Goal: Task Accomplishment & Management: Manage account settings

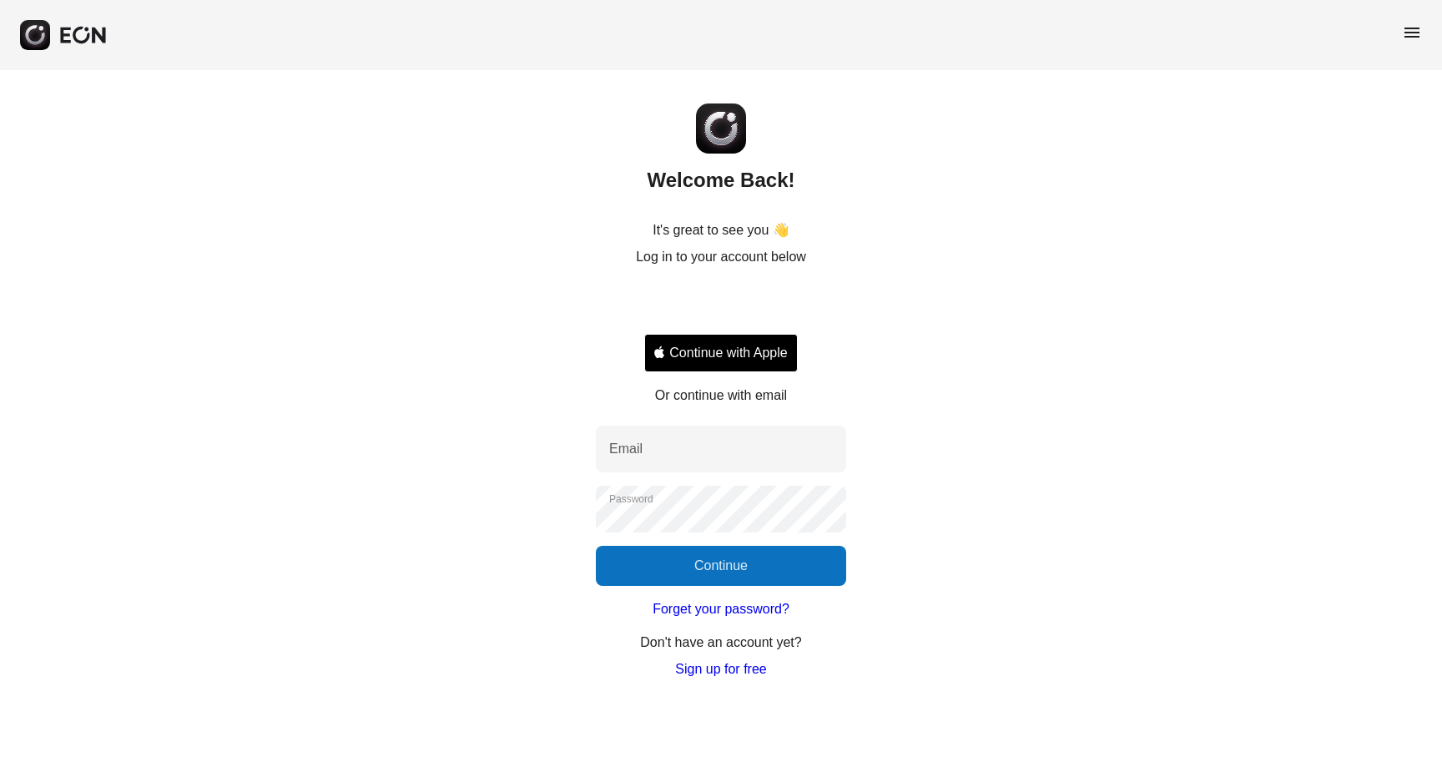
click at [733, 302] on div "Sign in with Google. Opens in new tab" at bounding box center [721, 303] width 154 height 37
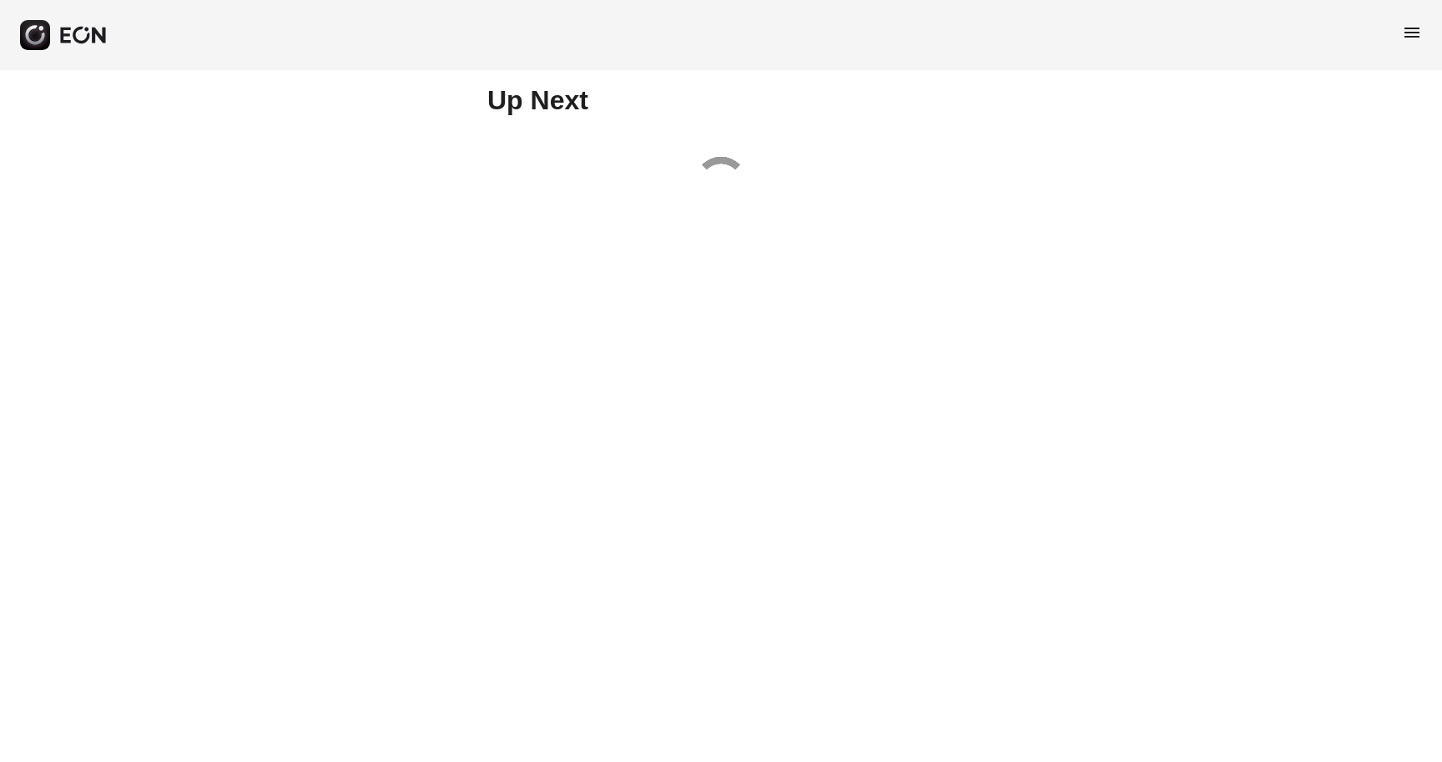
select select "**"
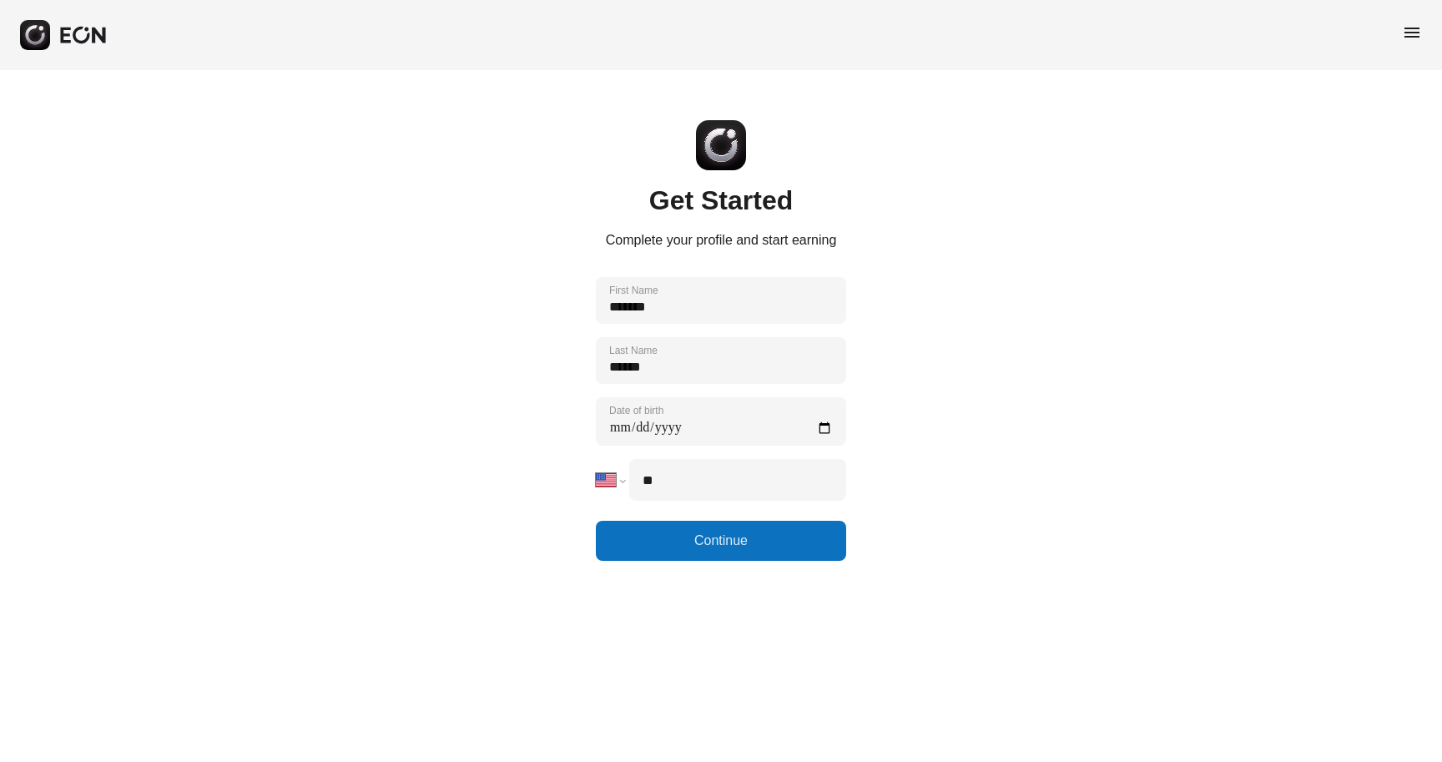
click at [1405, 32] on span "menu" at bounding box center [1412, 33] width 20 height 20
click at [1389, 147] on link "Log out" at bounding box center [1384, 145] width 76 height 20
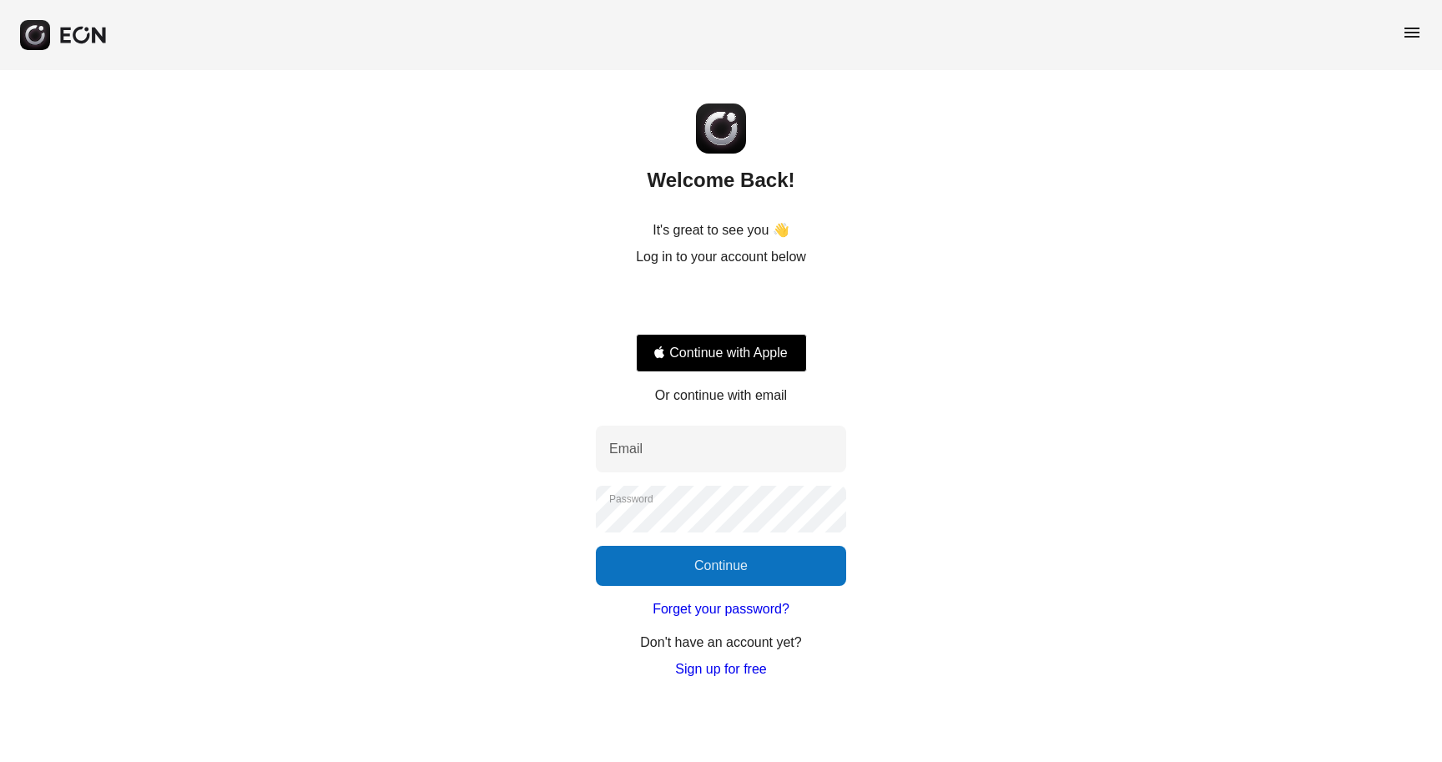
click at [736, 310] on div "Sign in with Google. Opens in new tab" at bounding box center [721, 303] width 171 height 37
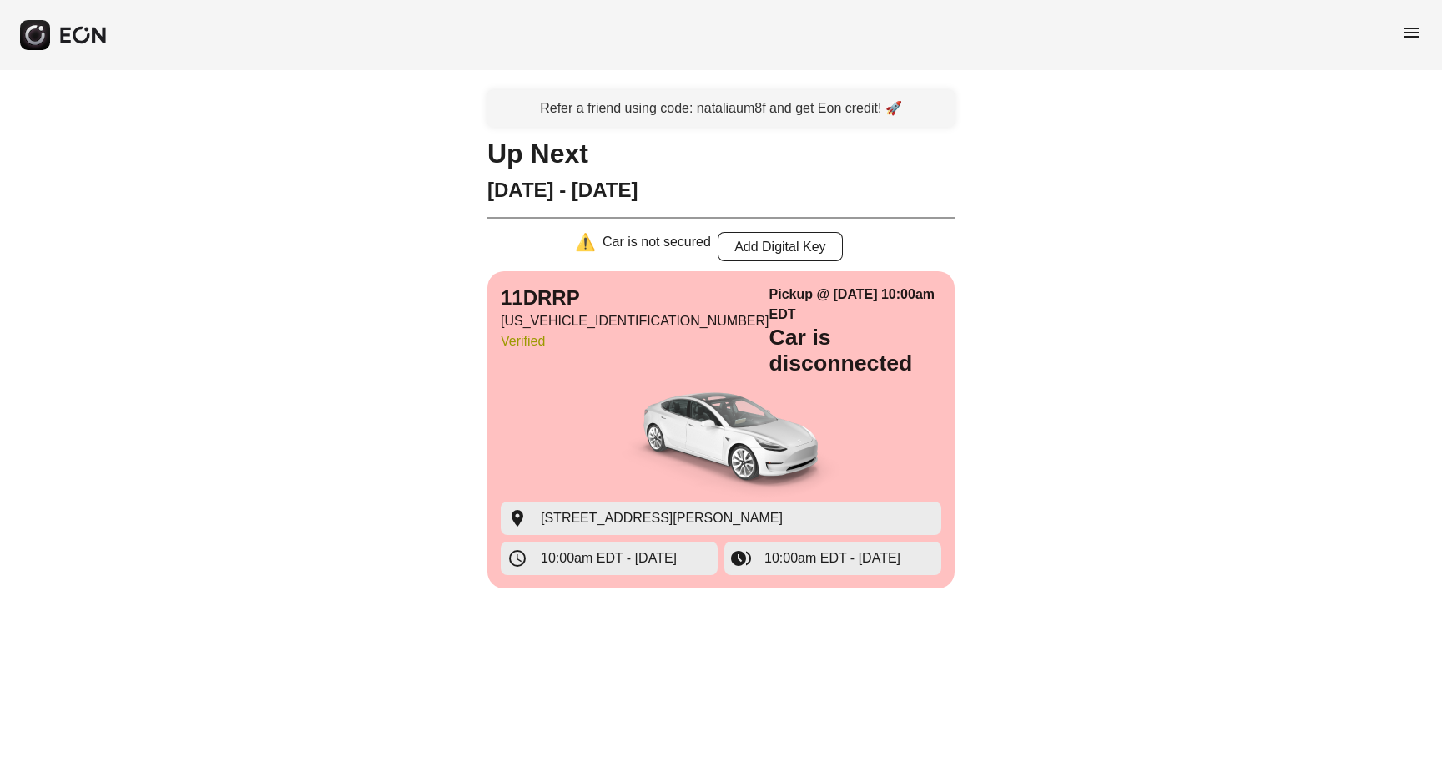
click at [1407, 31] on span "menu" at bounding box center [1412, 33] width 20 height 20
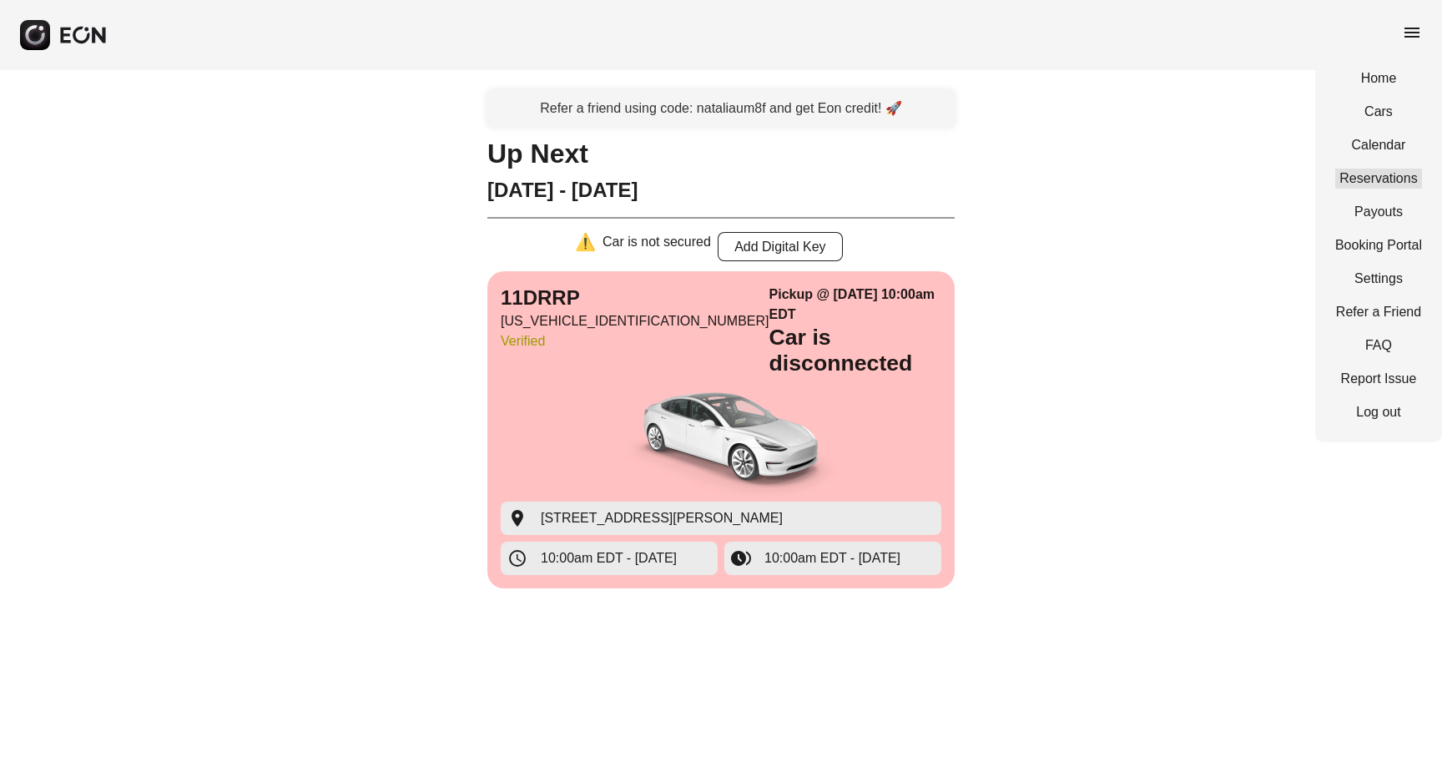
click at [1367, 176] on link "Reservations" at bounding box center [1378, 179] width 87 height 20
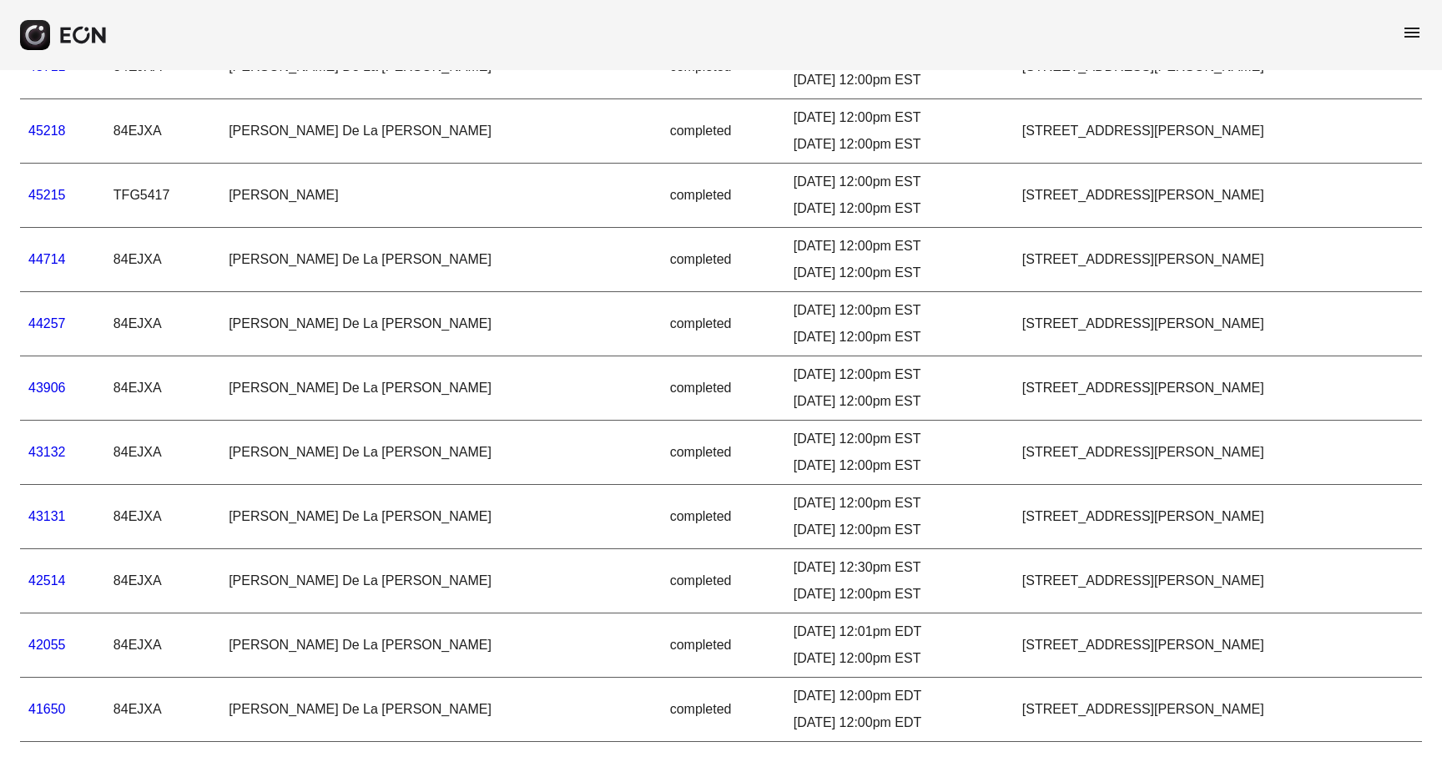
scroll to position [1566, 0]
click at [54, 702] on link "41650" at bounding box center [47, 709] width 38 height 14
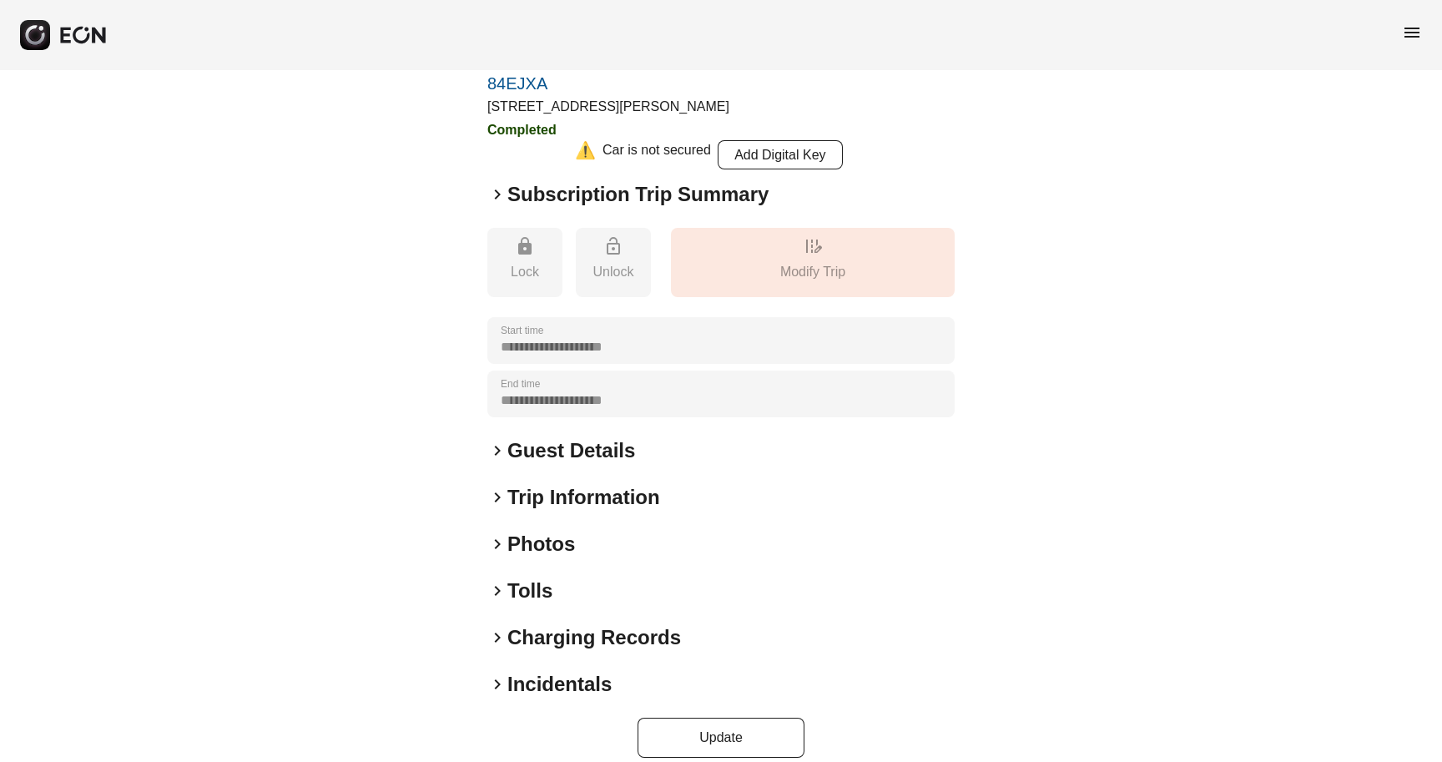
scroll to position [98, 0]
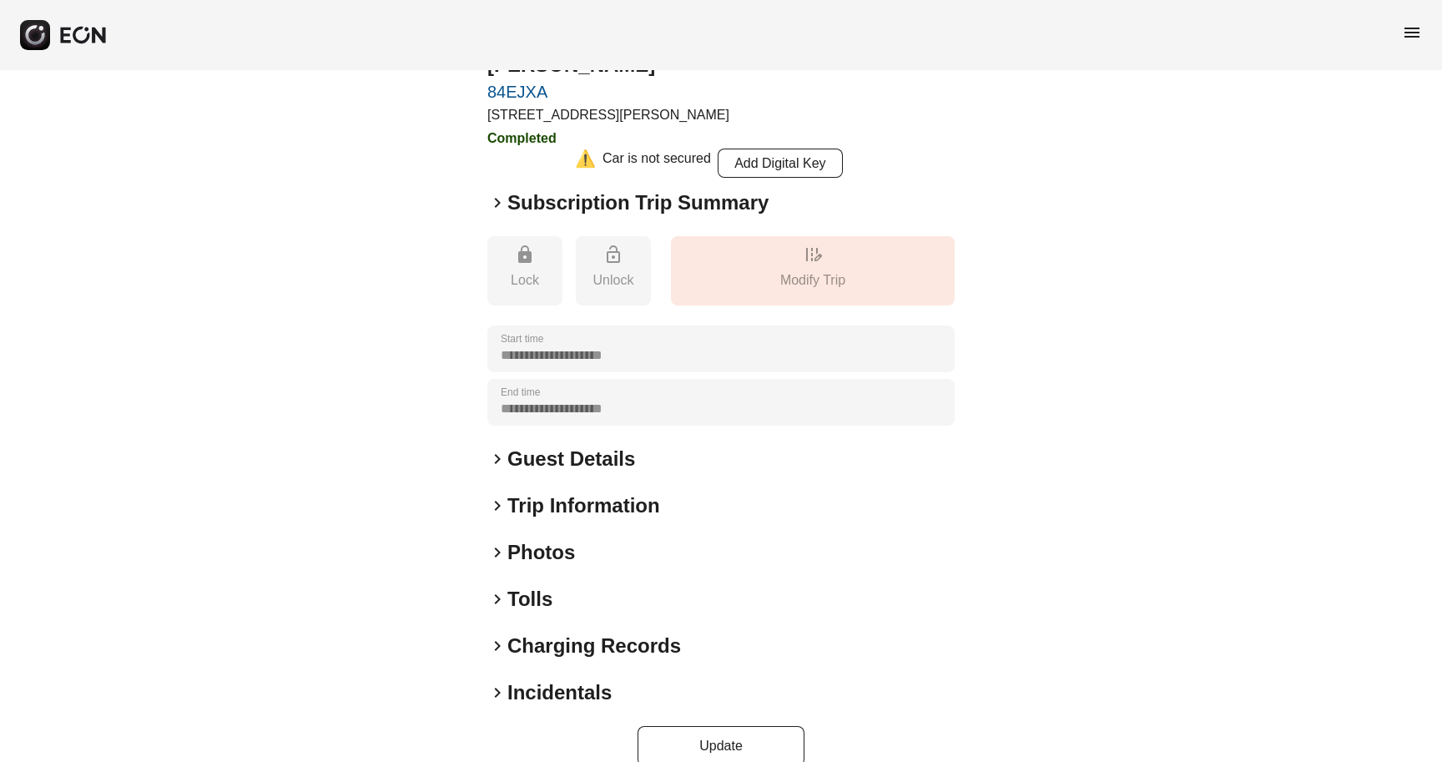
click at [527, 539] on h2 "Photos" at bounding box center [541, 552] width 68 height 27
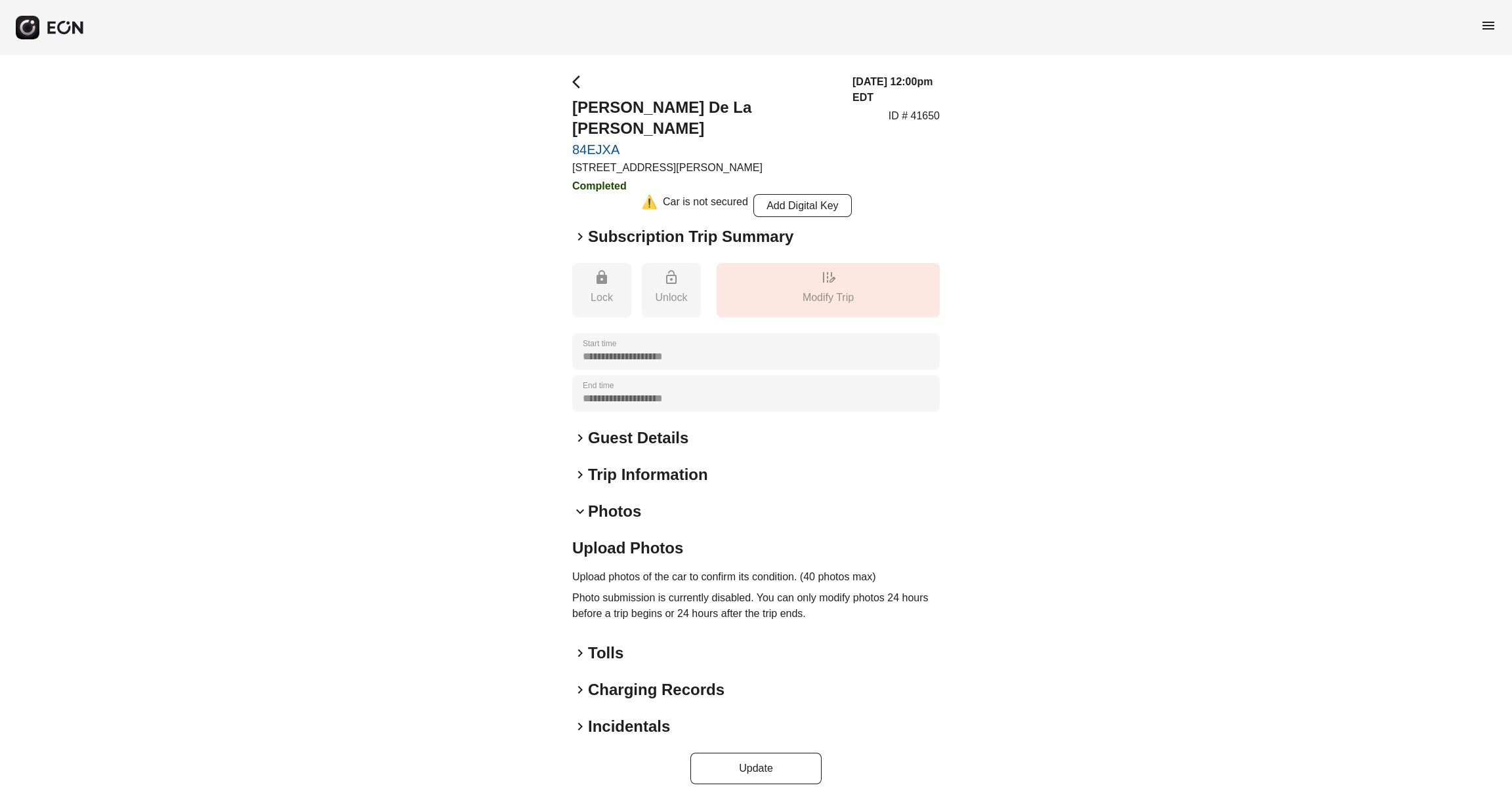
scroll to position [0, 0]
click at [580, 467] on span "keyboard_arrow_right" at bounding box center [580, 475] width 16 height 16
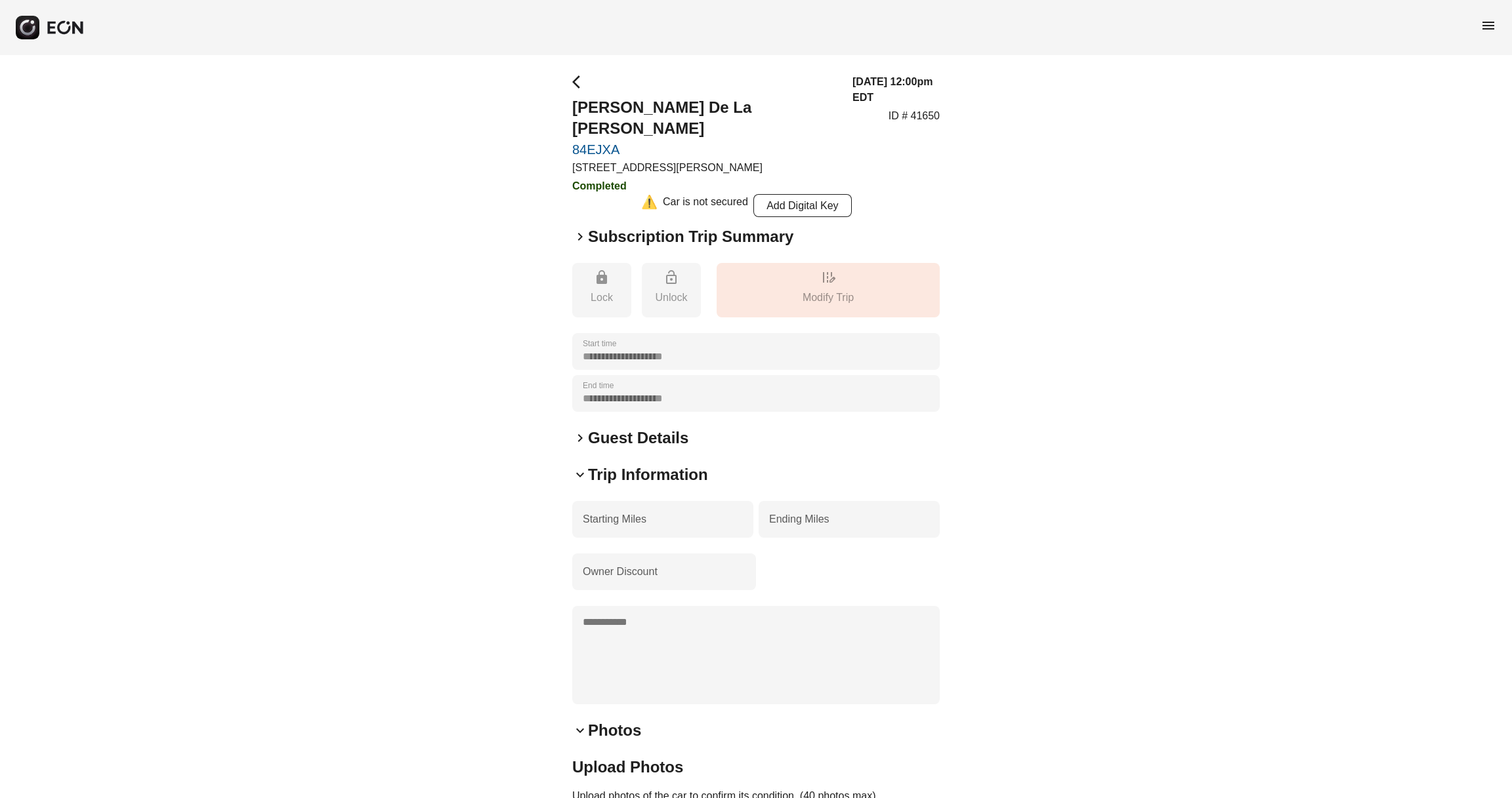
click at [580, 467] on span "keyboard_arrow_down" at bounding box center [580, 475] width 16 height 16
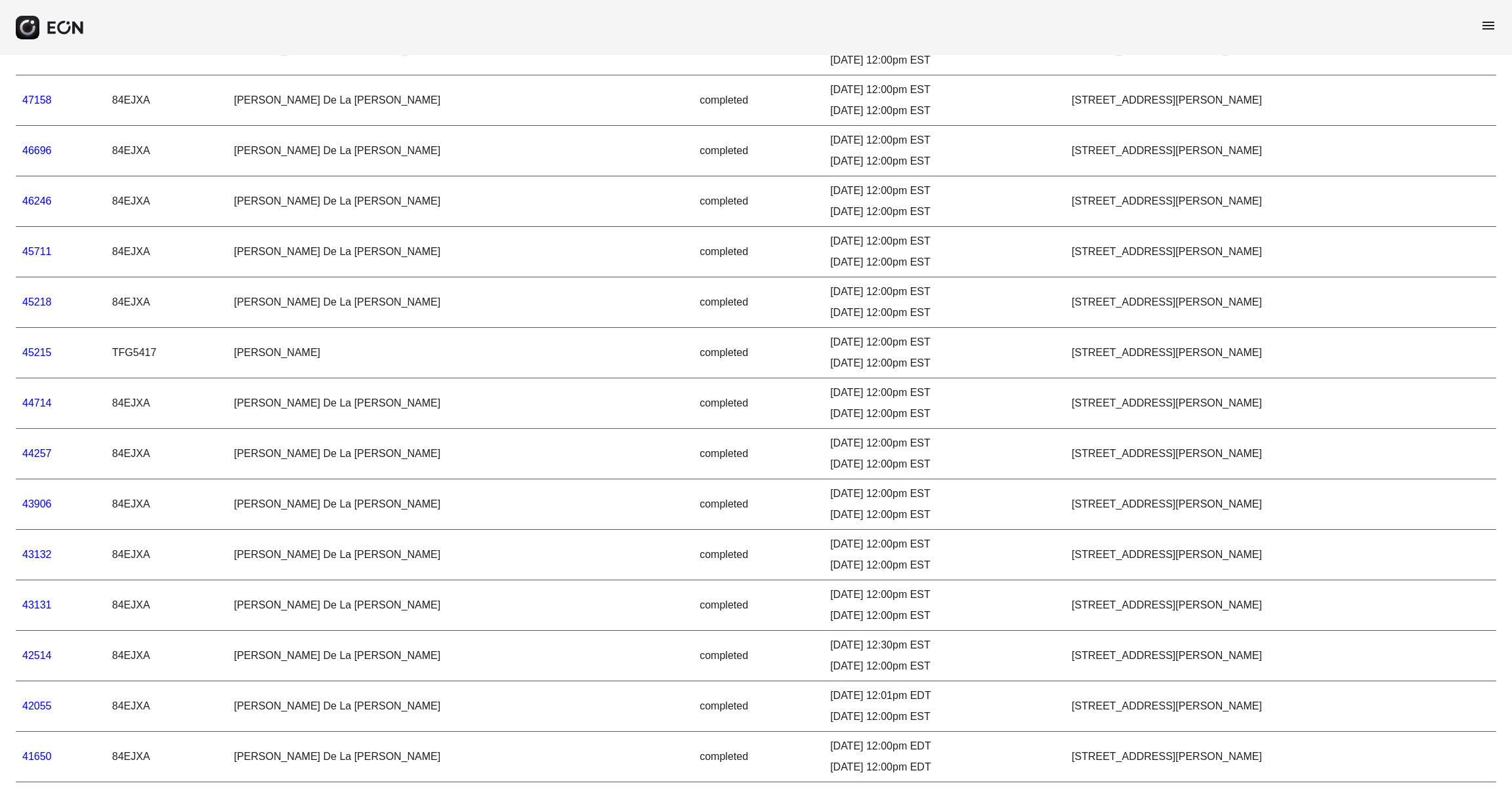
scroll to position [1043, 0]
click at [42, 598] on link "42055" at bounding box center [37, 706] width 30 height 11
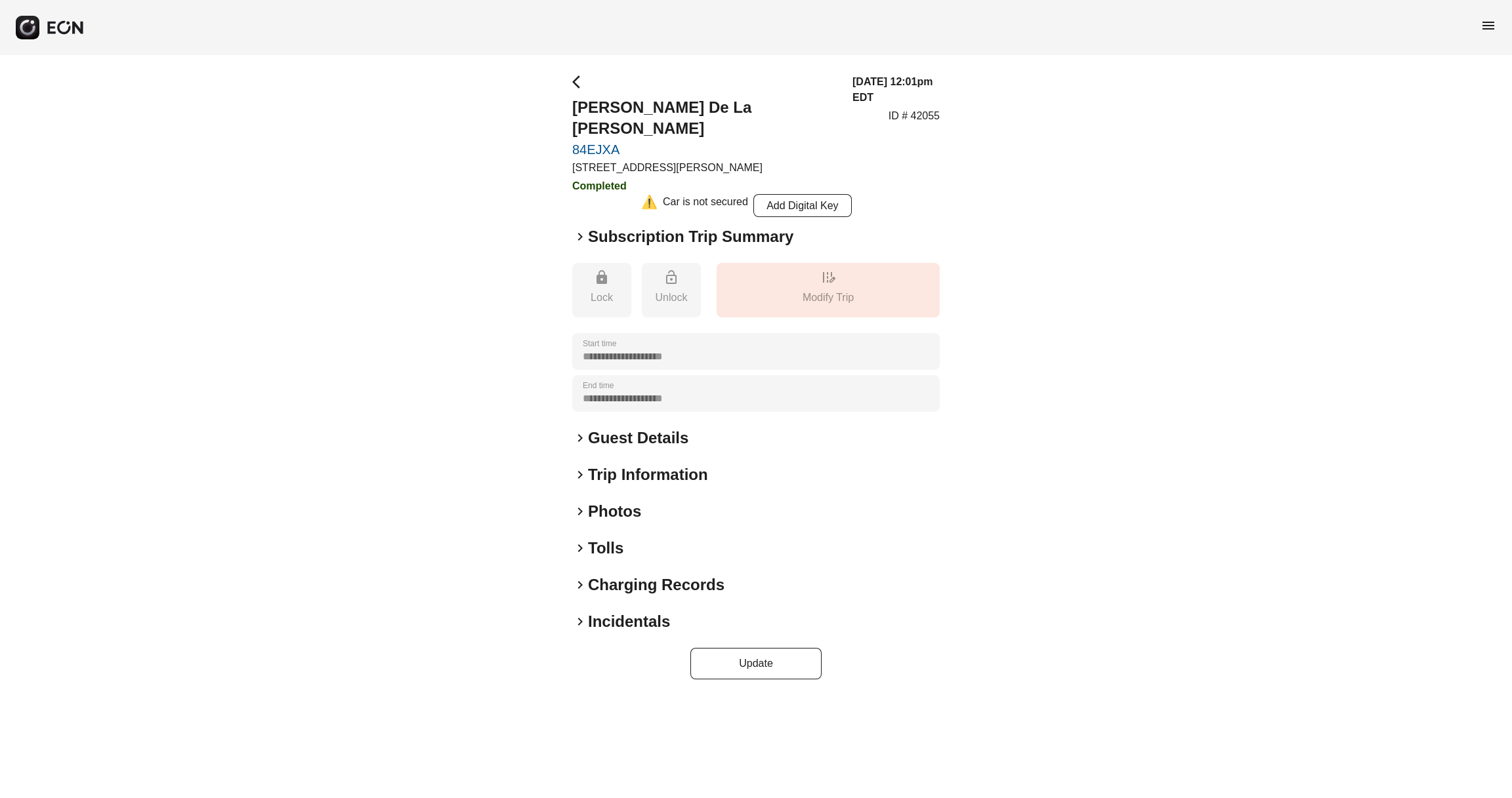
click at [610, 501] on h2 "Photos" at bounding box center [614, 511] width 53 height 21
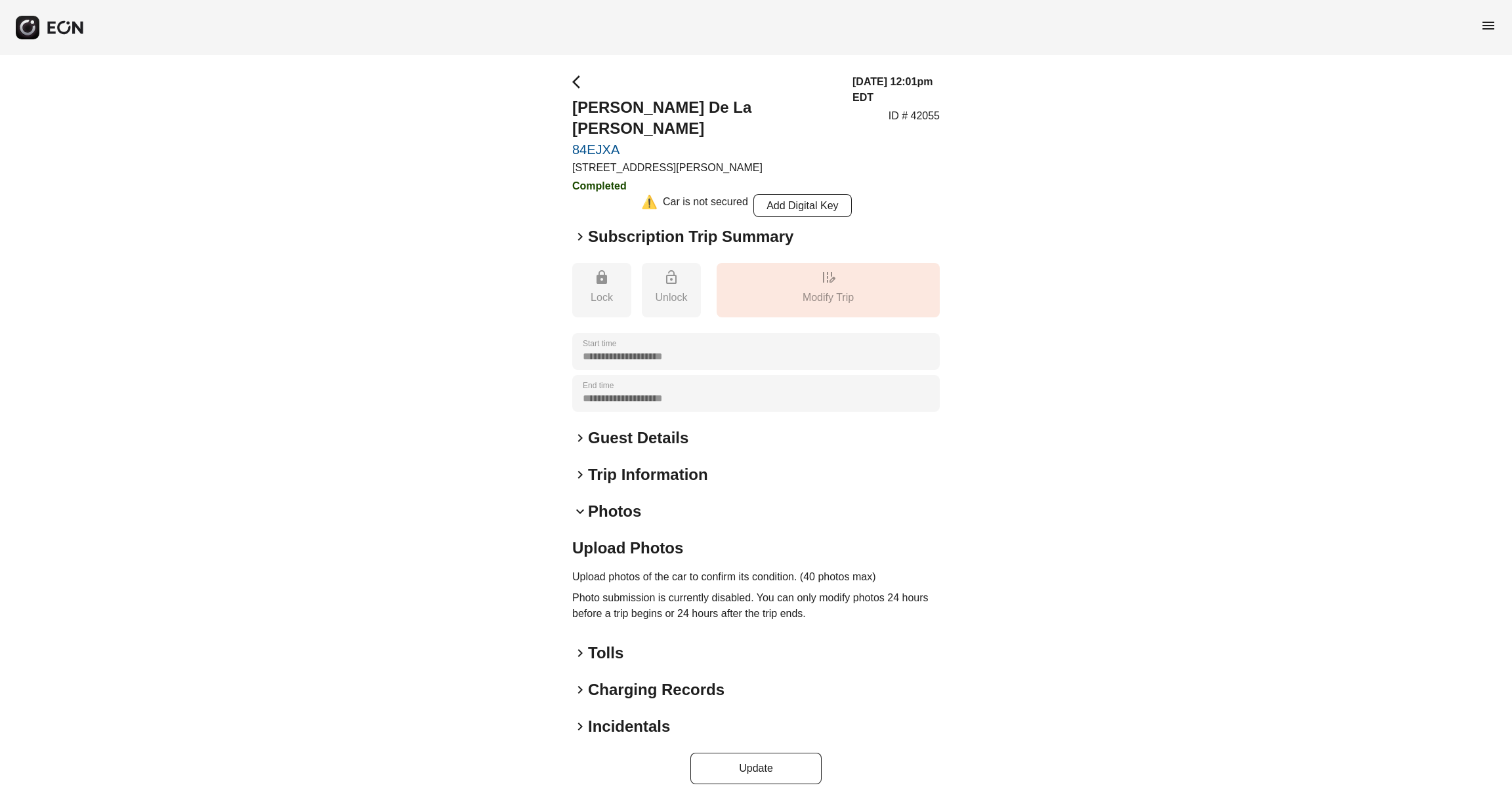
click at [579, 504] on span "keyboard_arrow_down" at bounding box center [580, 512] width 16 height 16
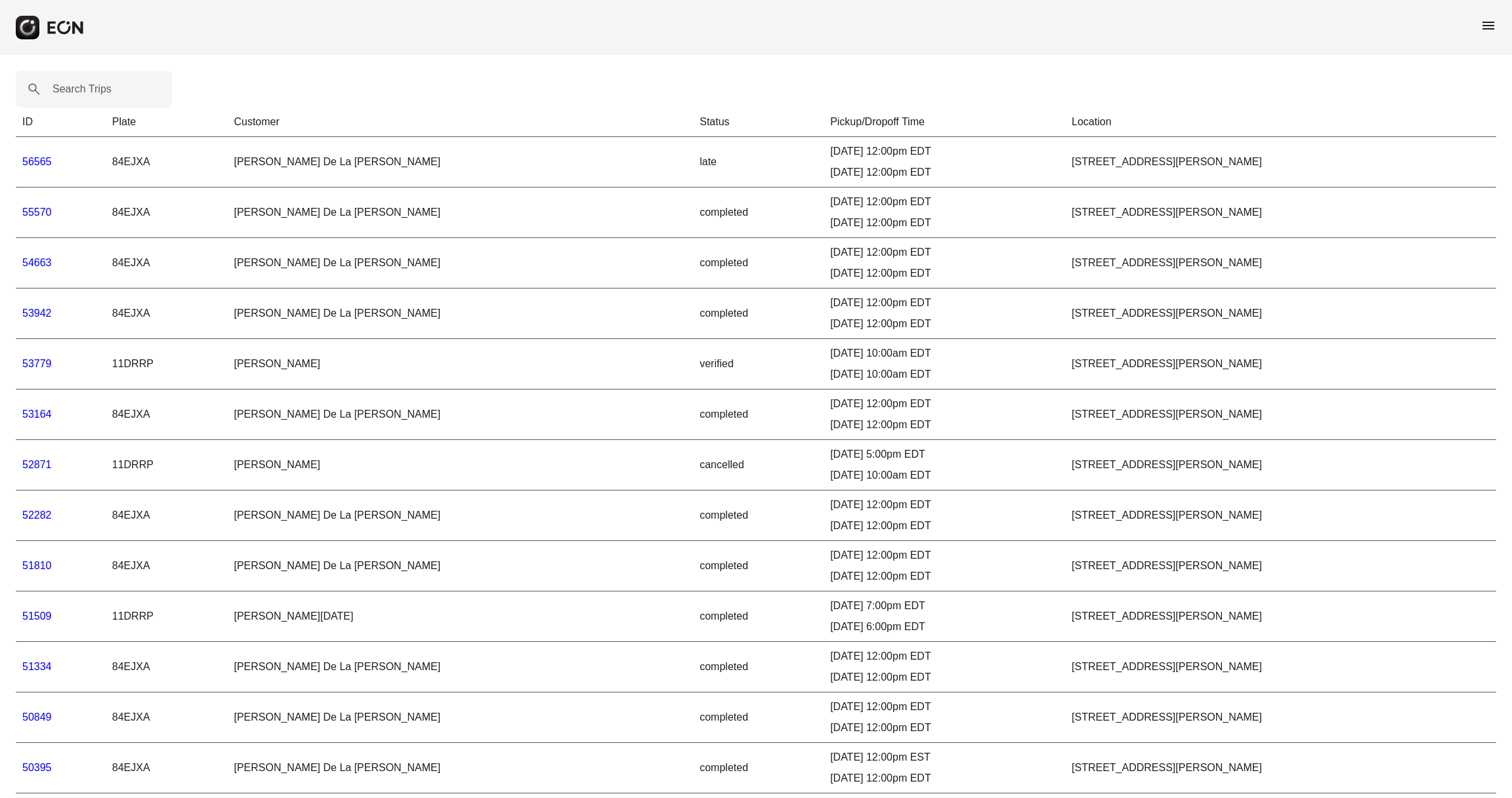
click at [1134, 24] on span "menu" at bounding box center [1488, 26] width 16 height 16
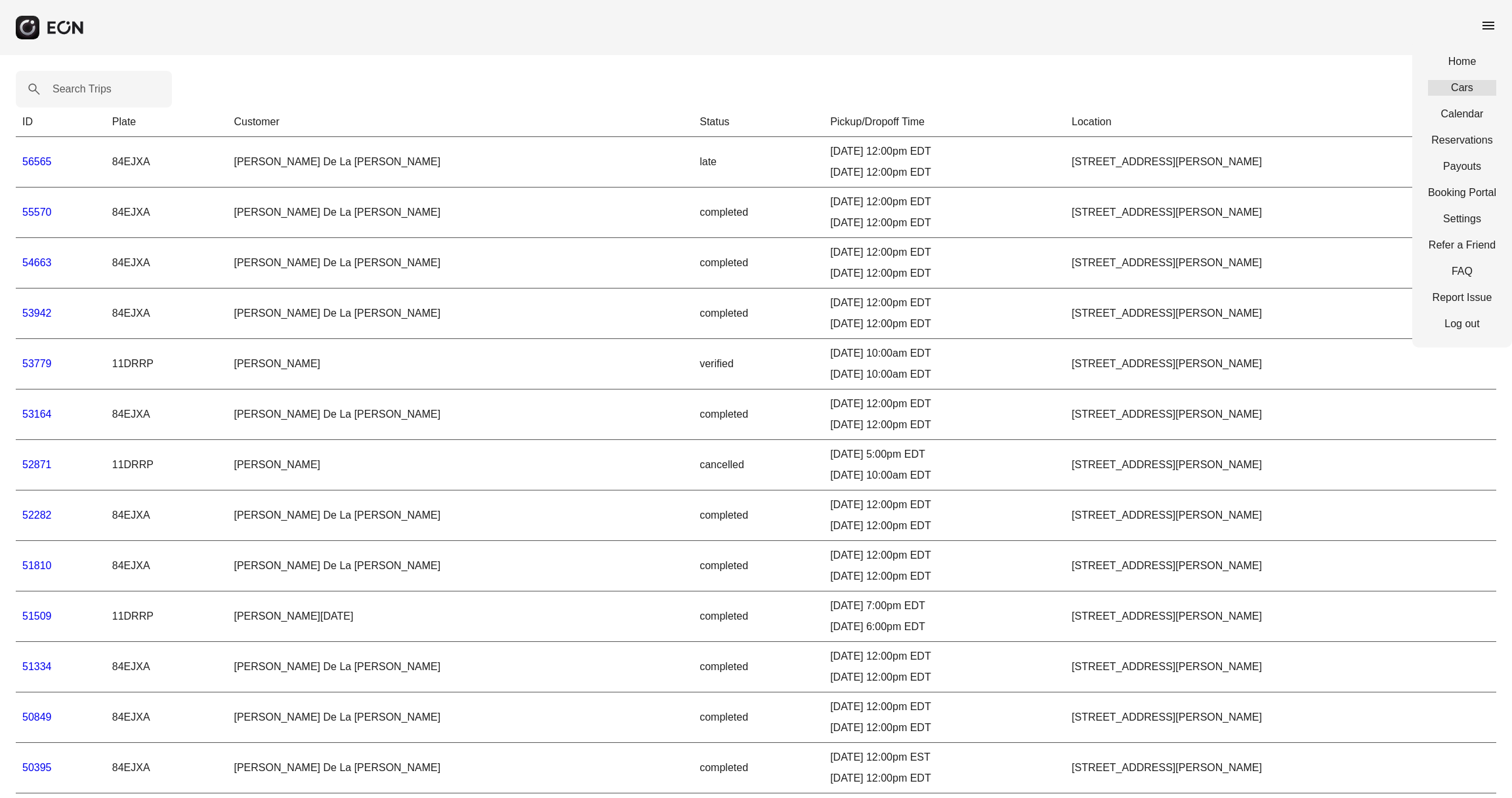
click at [1134, 93] on link "Cars" at bounding box center [1462, 88] width 68 height 16
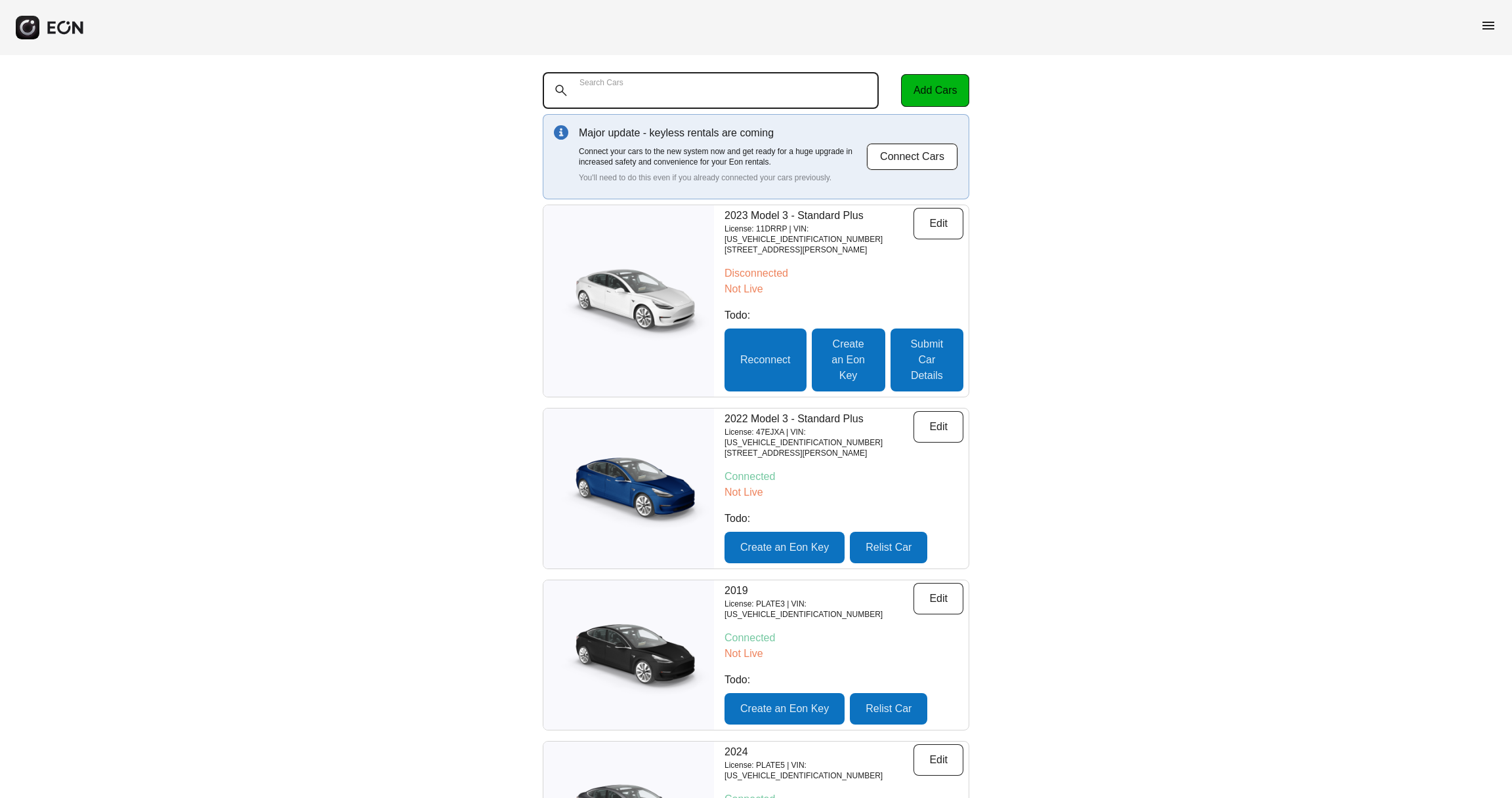
click at [773, 93] on Cars "Search Cars" at bounding box center [710, 90] width 336 height 37
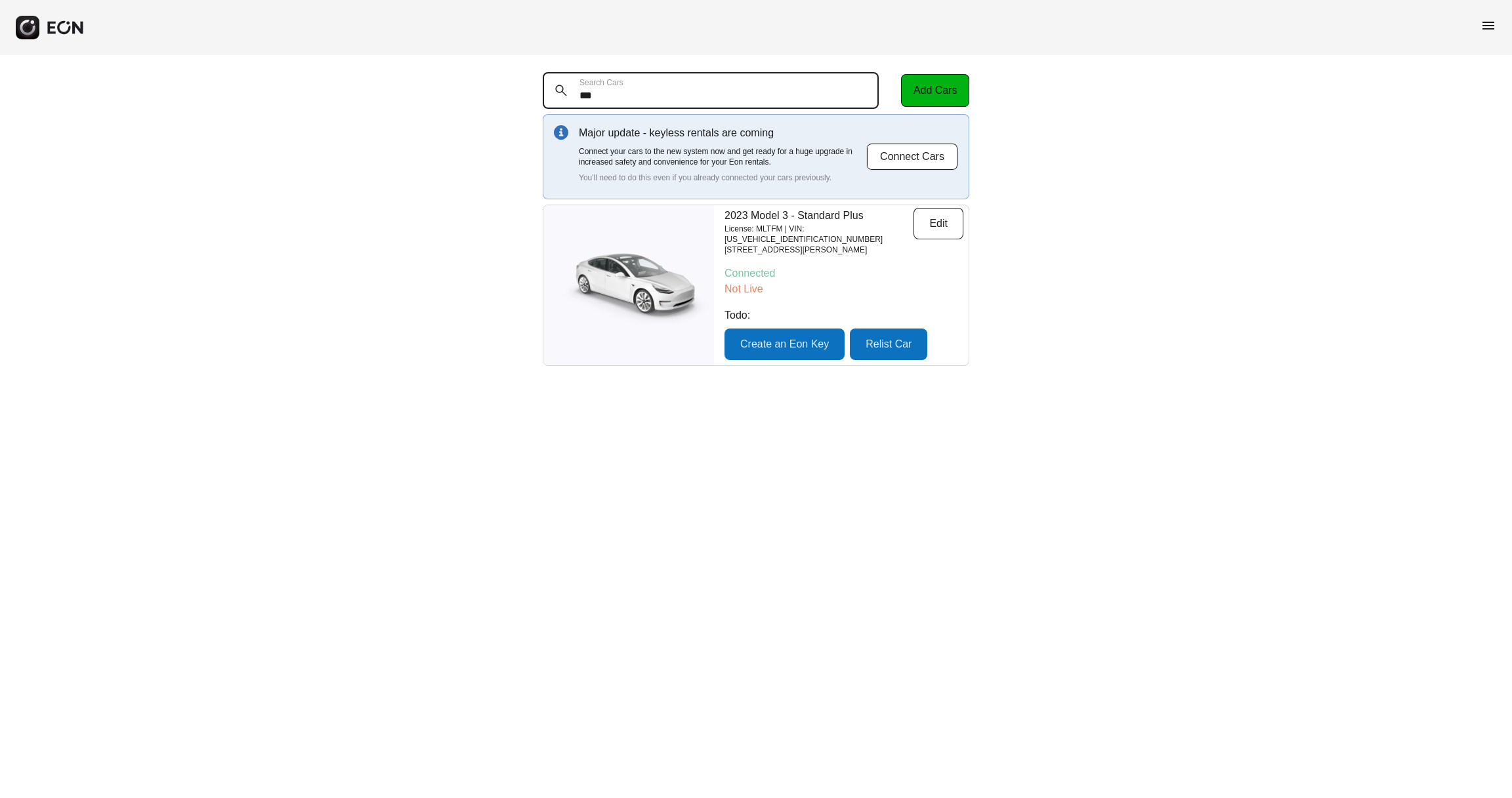
type Cars "***"
drag, startPoint x: 773, startPoint y: 93, endPoint x: 945, endPoint y: 226, distance: 217.4
click at [945, 226] on button "Edit" at bounding box center [938, 223] width 50 height 31
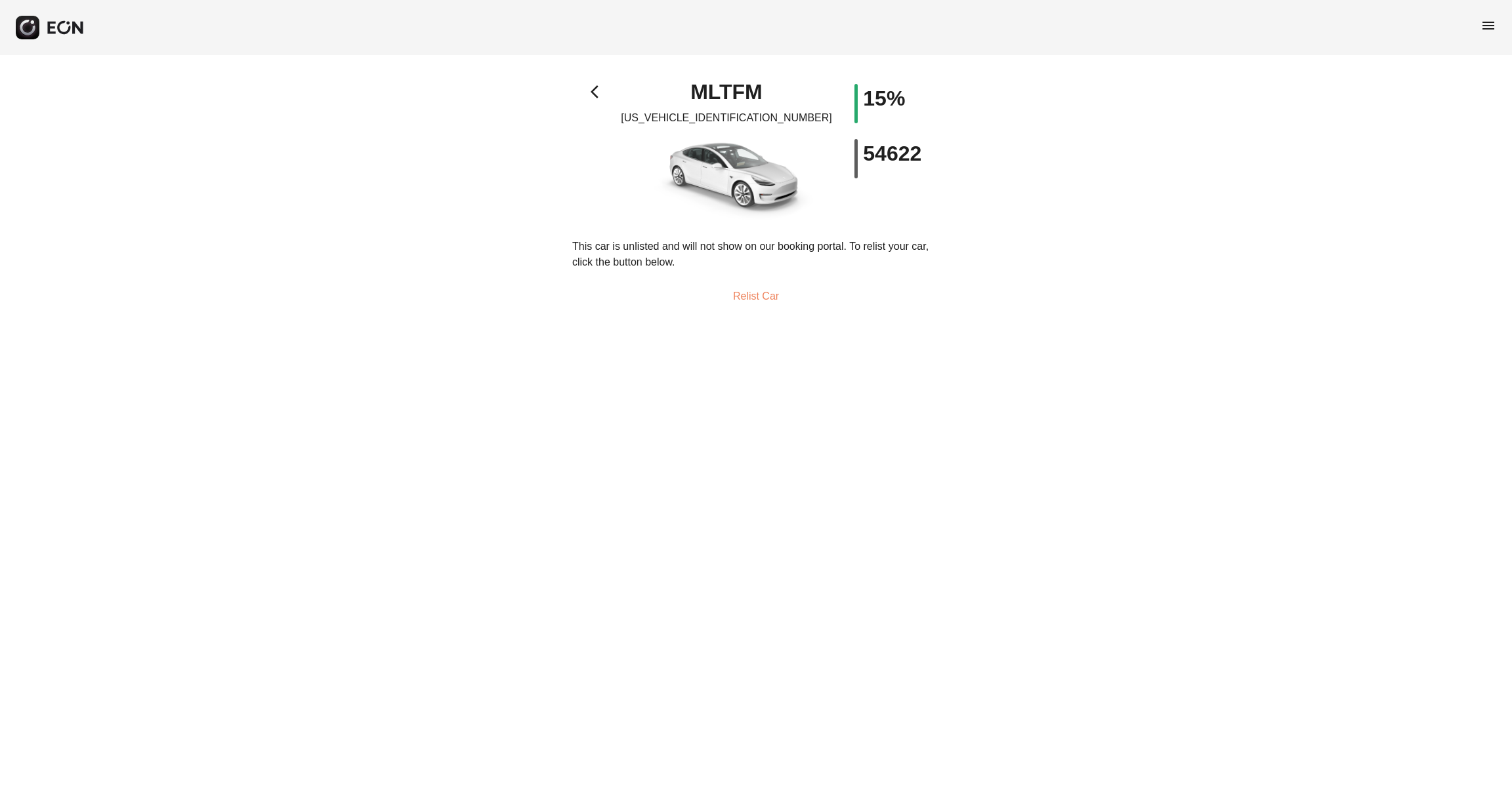
click at [752, 296] on button "Relist Car" at bounding box center [756, 296] width 77 height 31
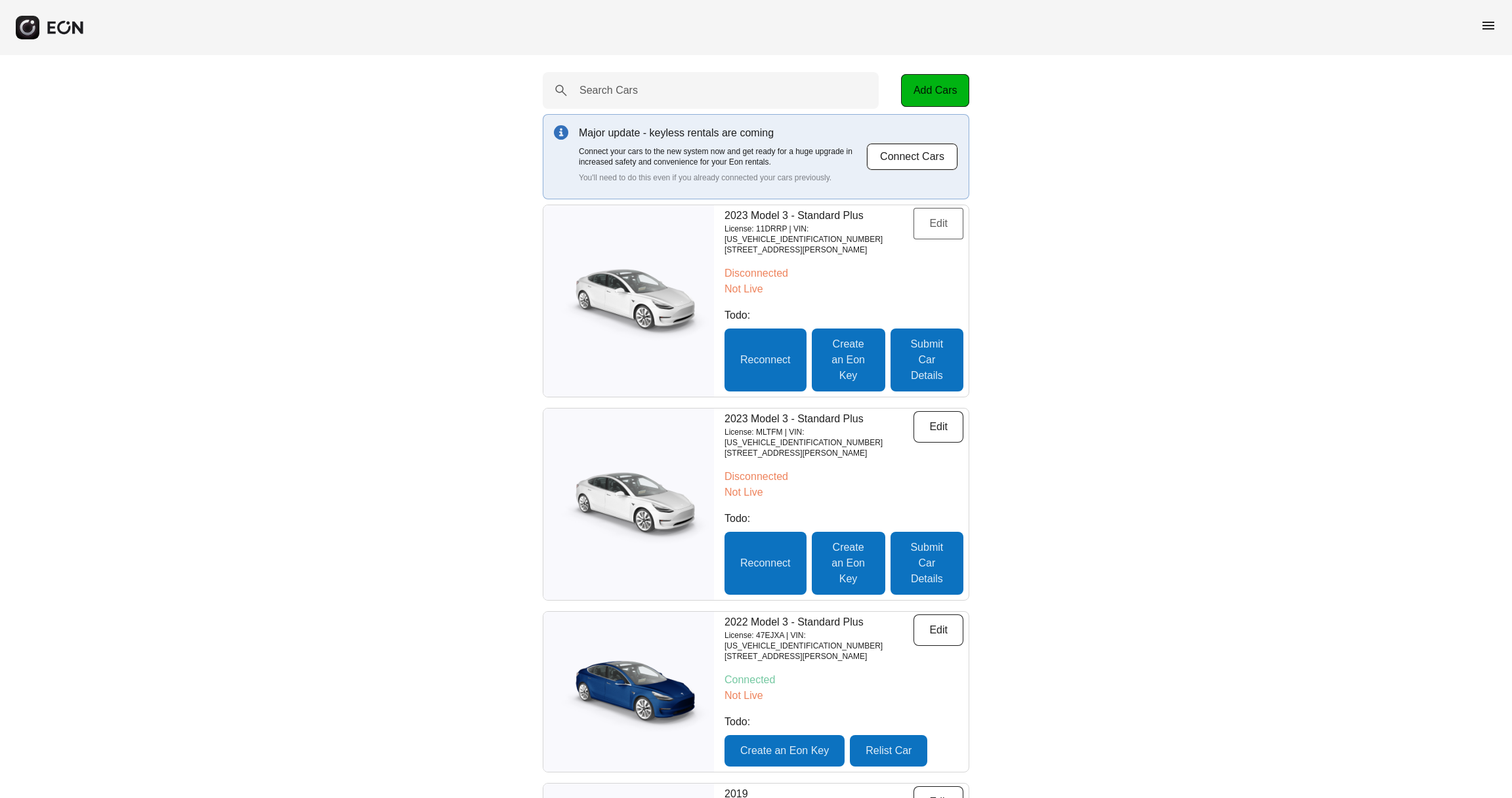
click at [924, 221] on button "Edit" at bounding box center [938, 223] width 50 height 31
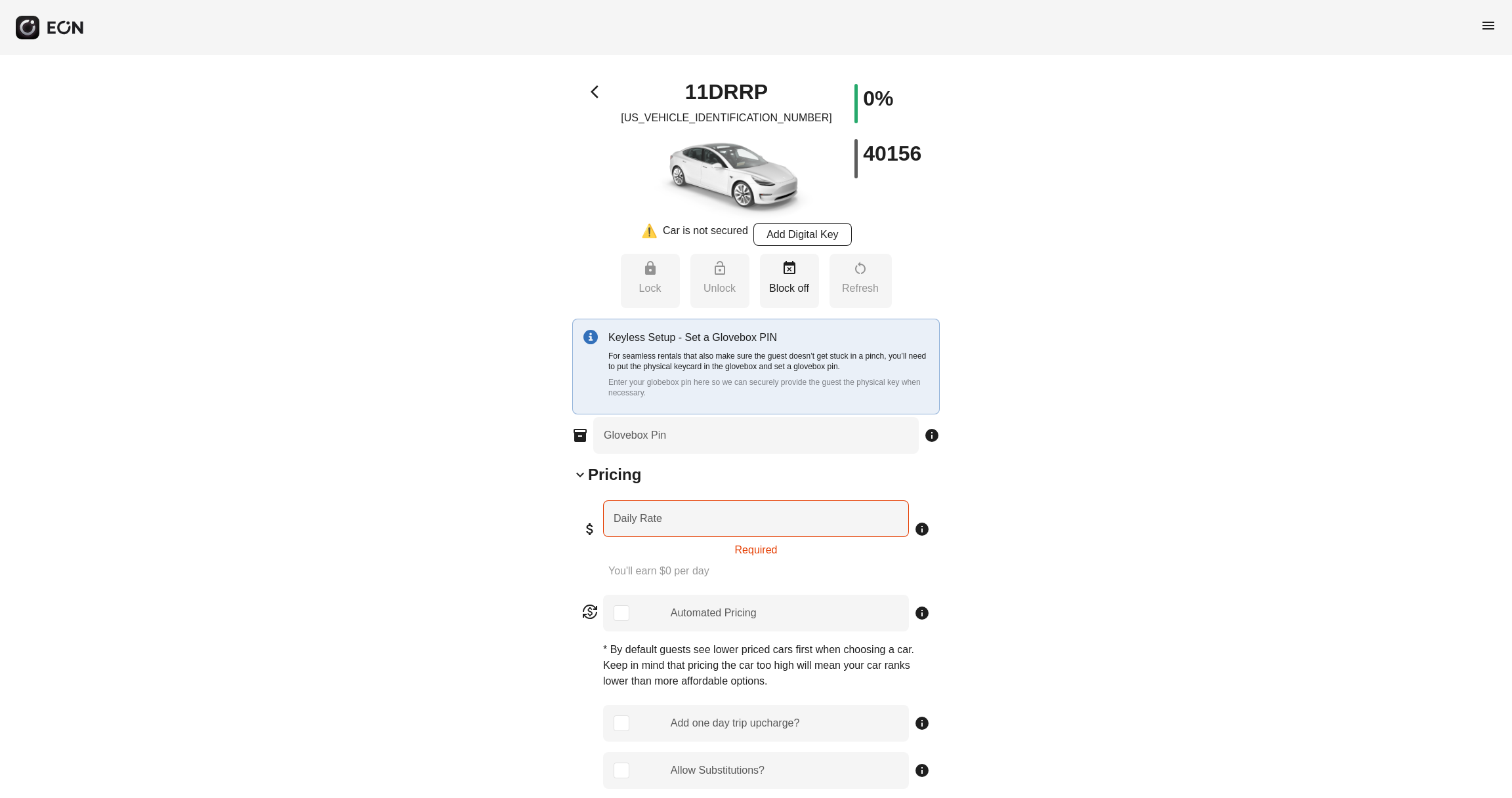
type Pin "****"
type Rate "***"
type Book "*"
type input "**********"
type Plate "******"
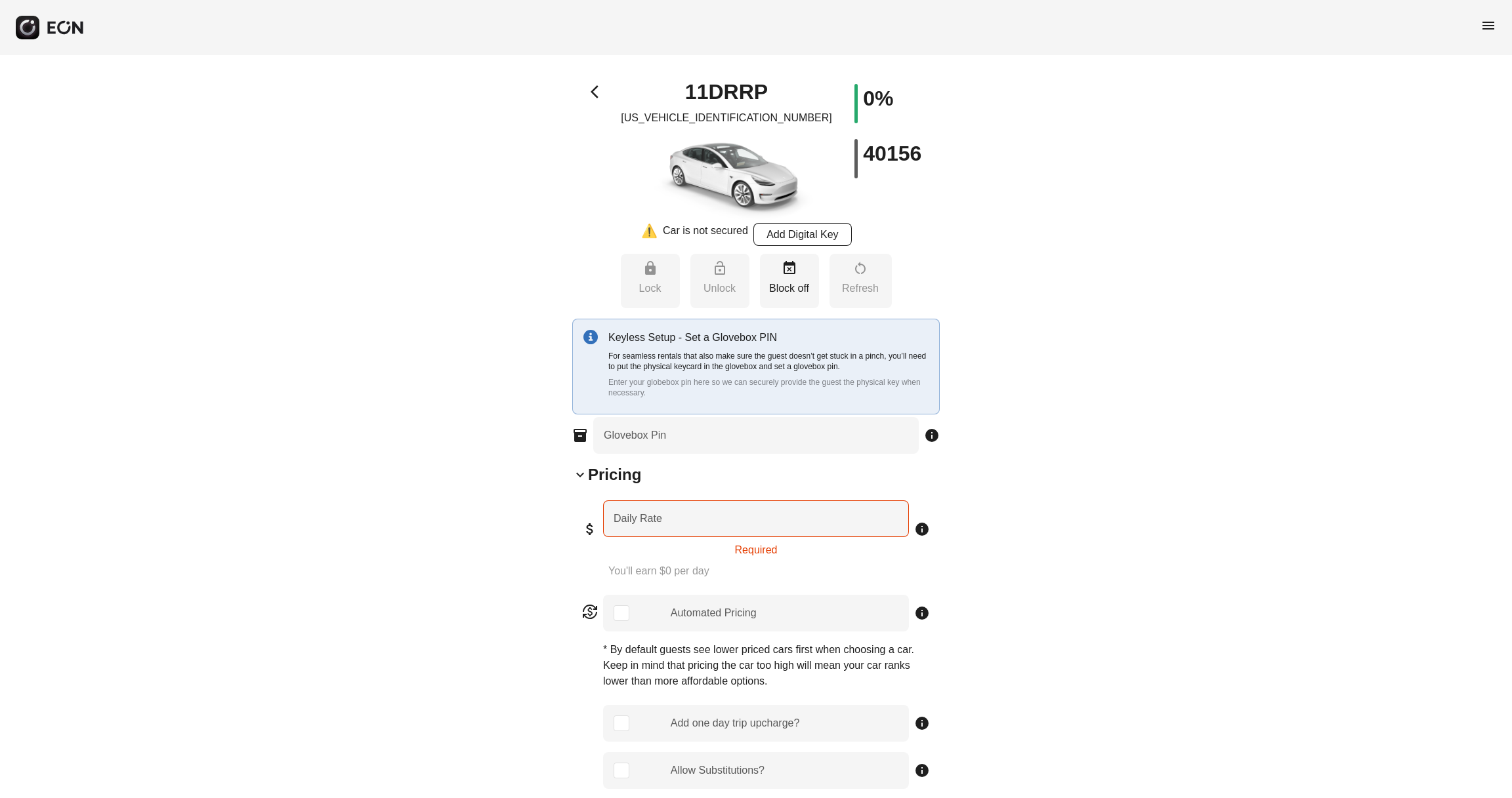
type Drive "****"
type Seats "*"
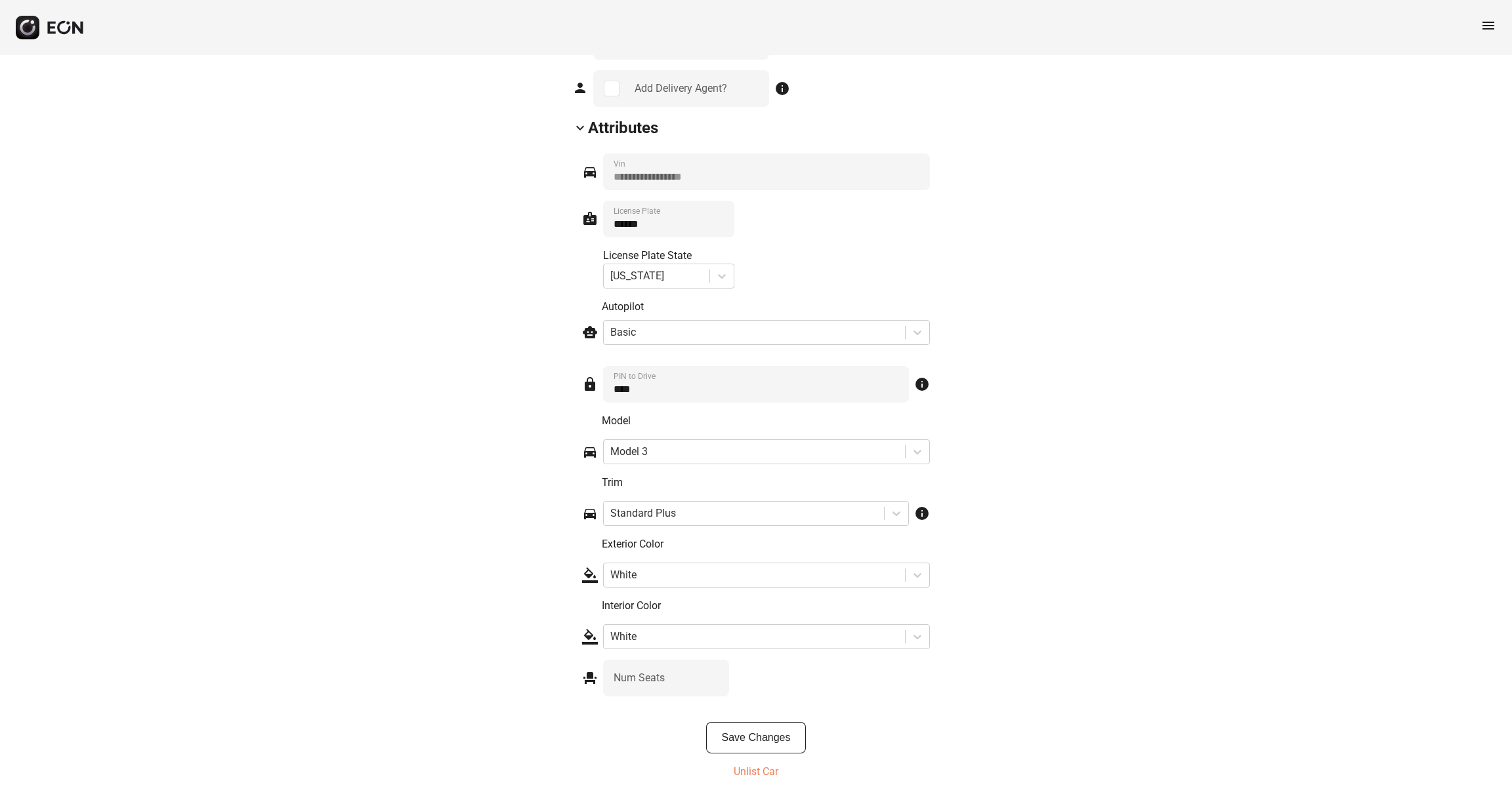
scroll to position [1751, 0]
click at [758, 598] on p "Unlist Car" at bounding box center [756, 772] width 45 height 16
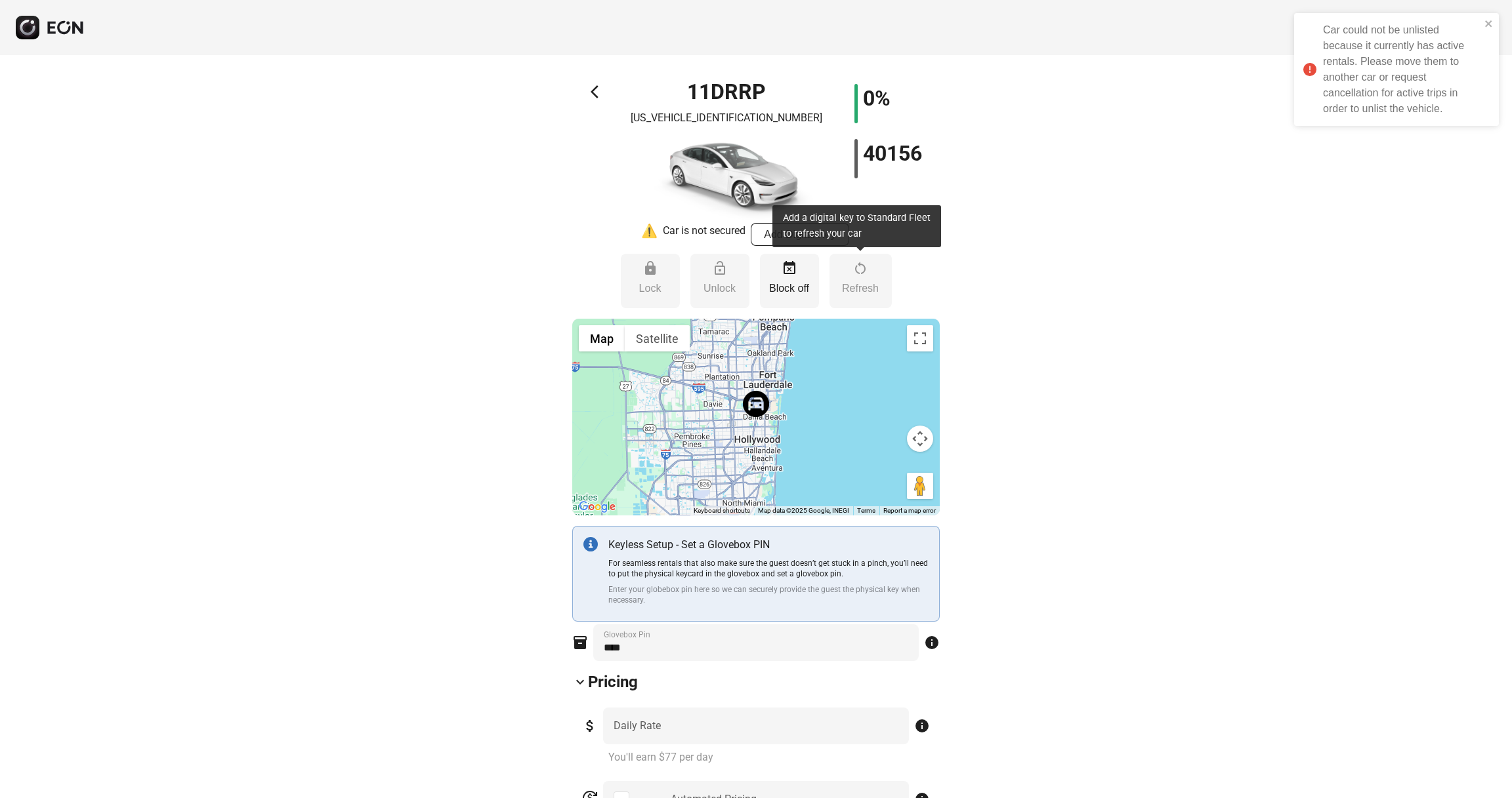
scroll to position [0, 0]
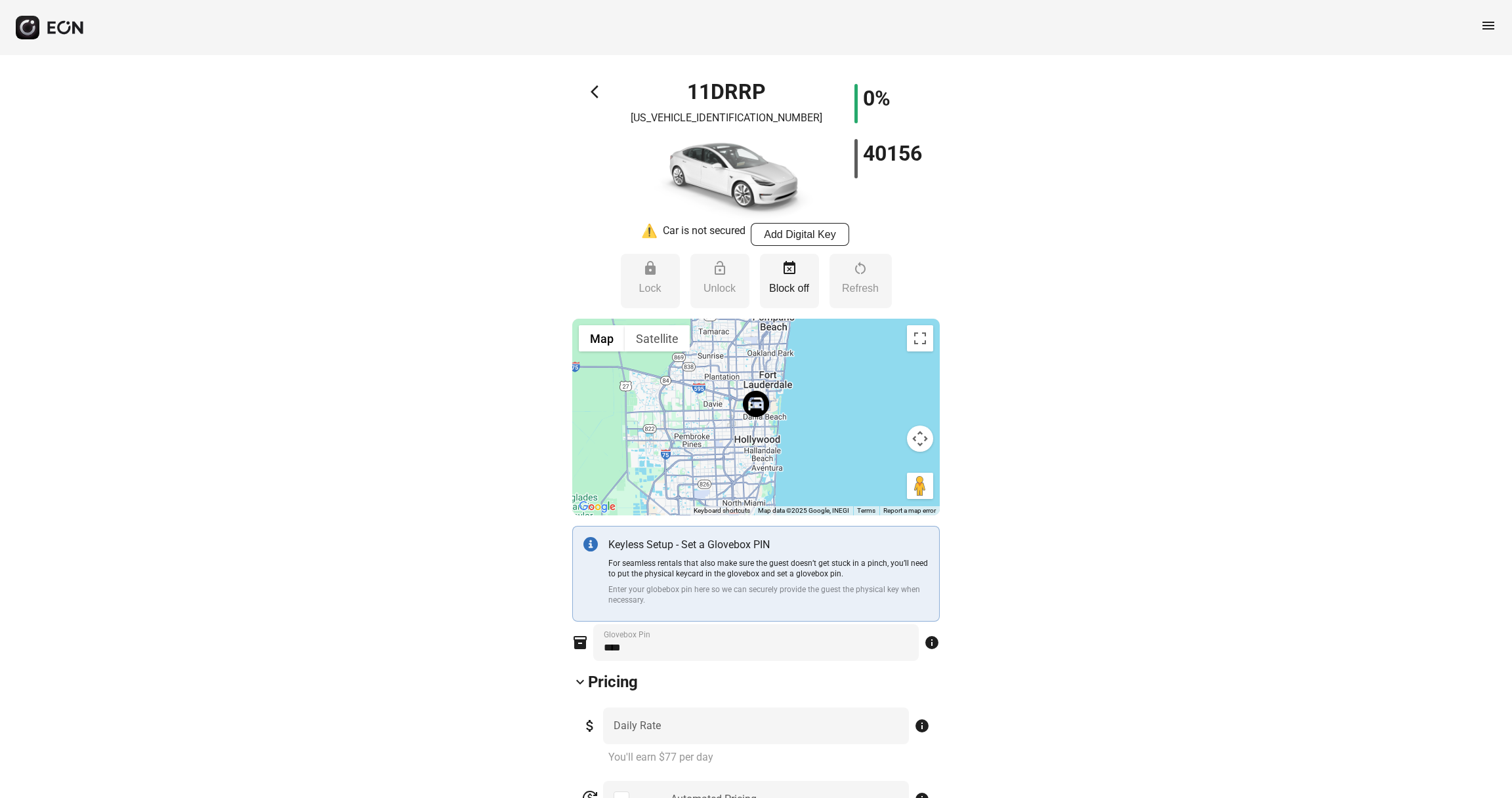
click at [1134, 26] on span "menu" at bounding box center [1488, 26] width 16 height 16
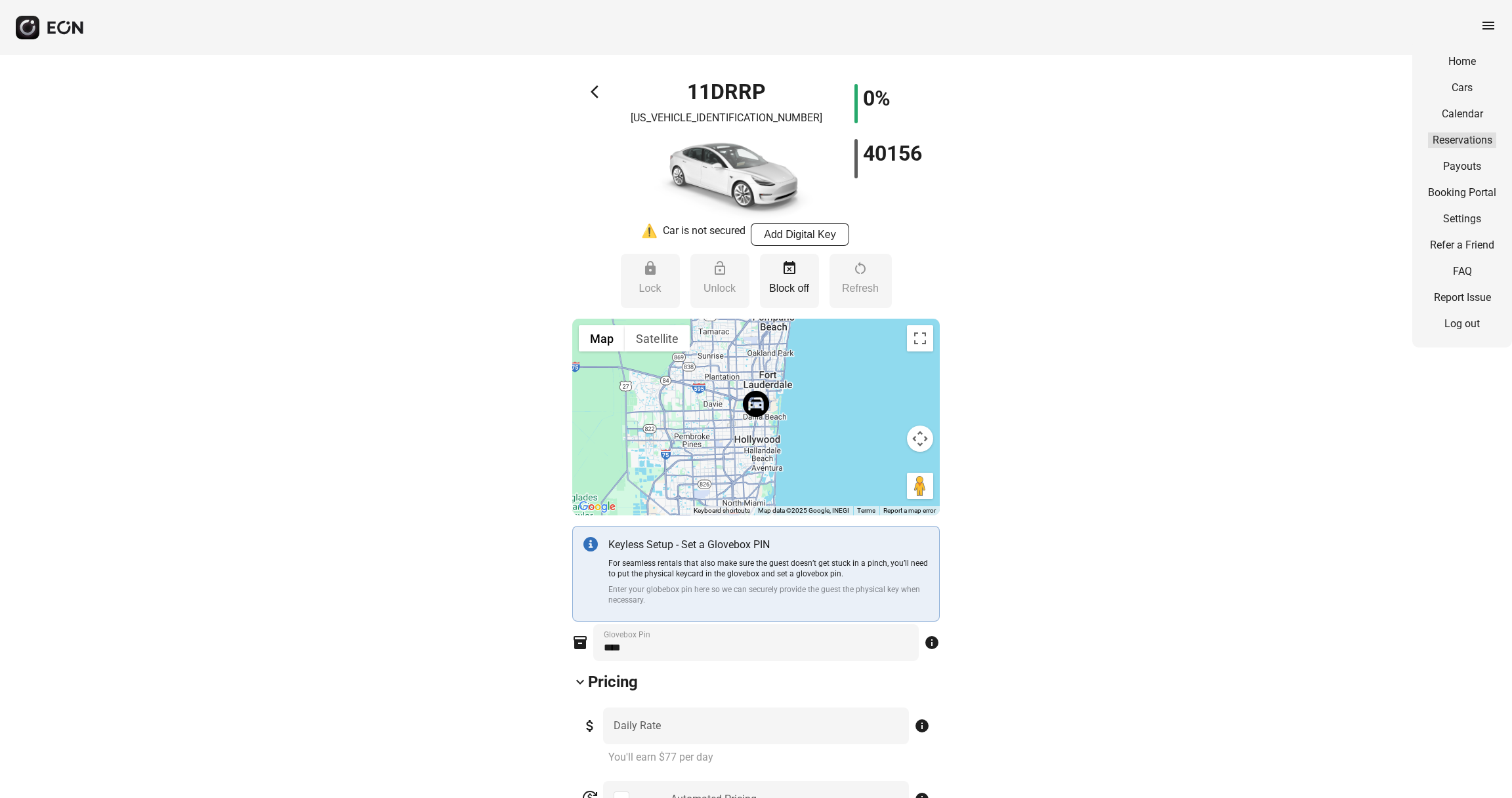
click at [1134, 137] on link "Reservations" at bounding box center [1462, 141] width 68 height 16
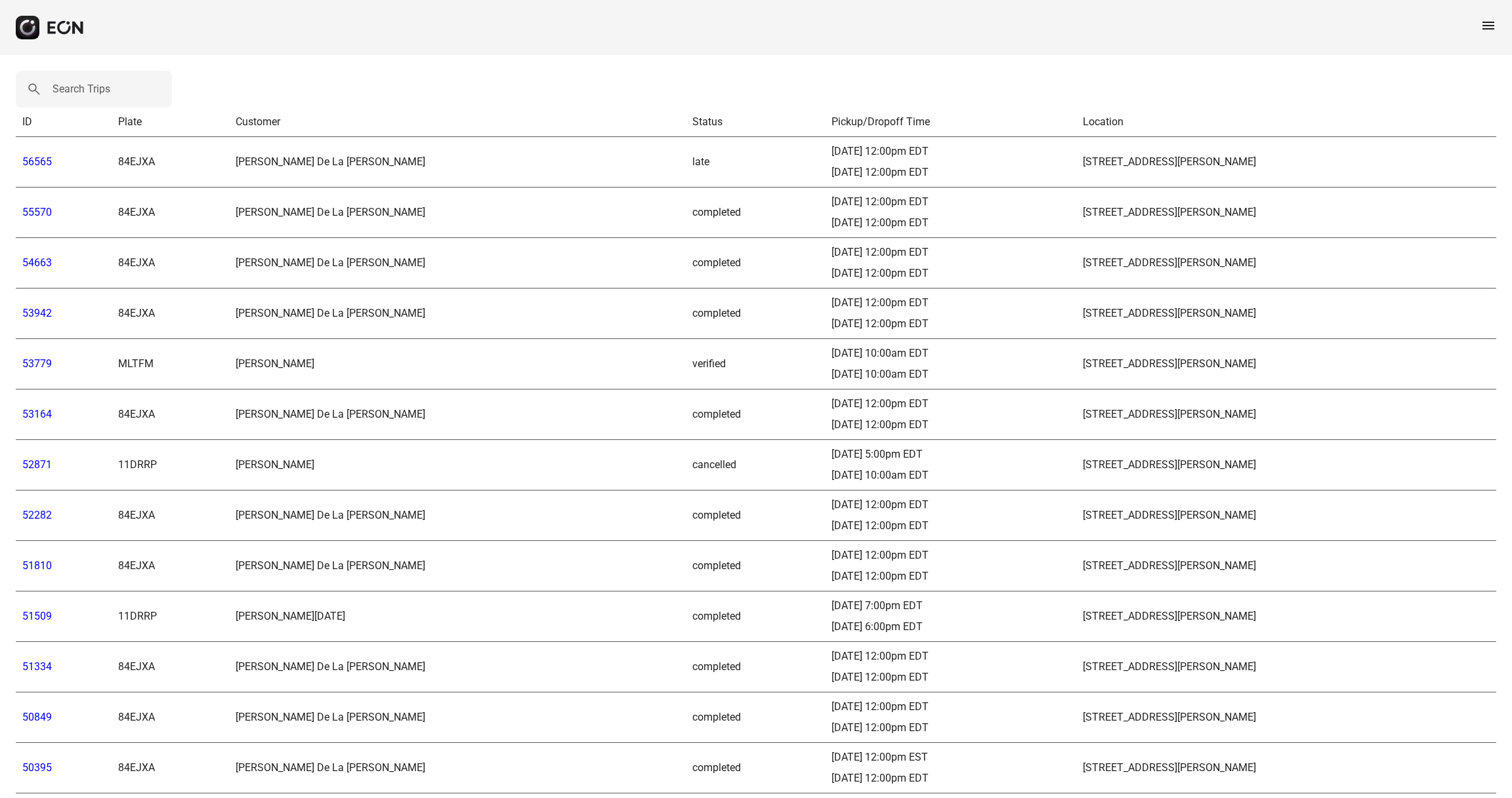
click at [40, 366] on link "53779" at bounding box center [37, 364] width 30 height 13
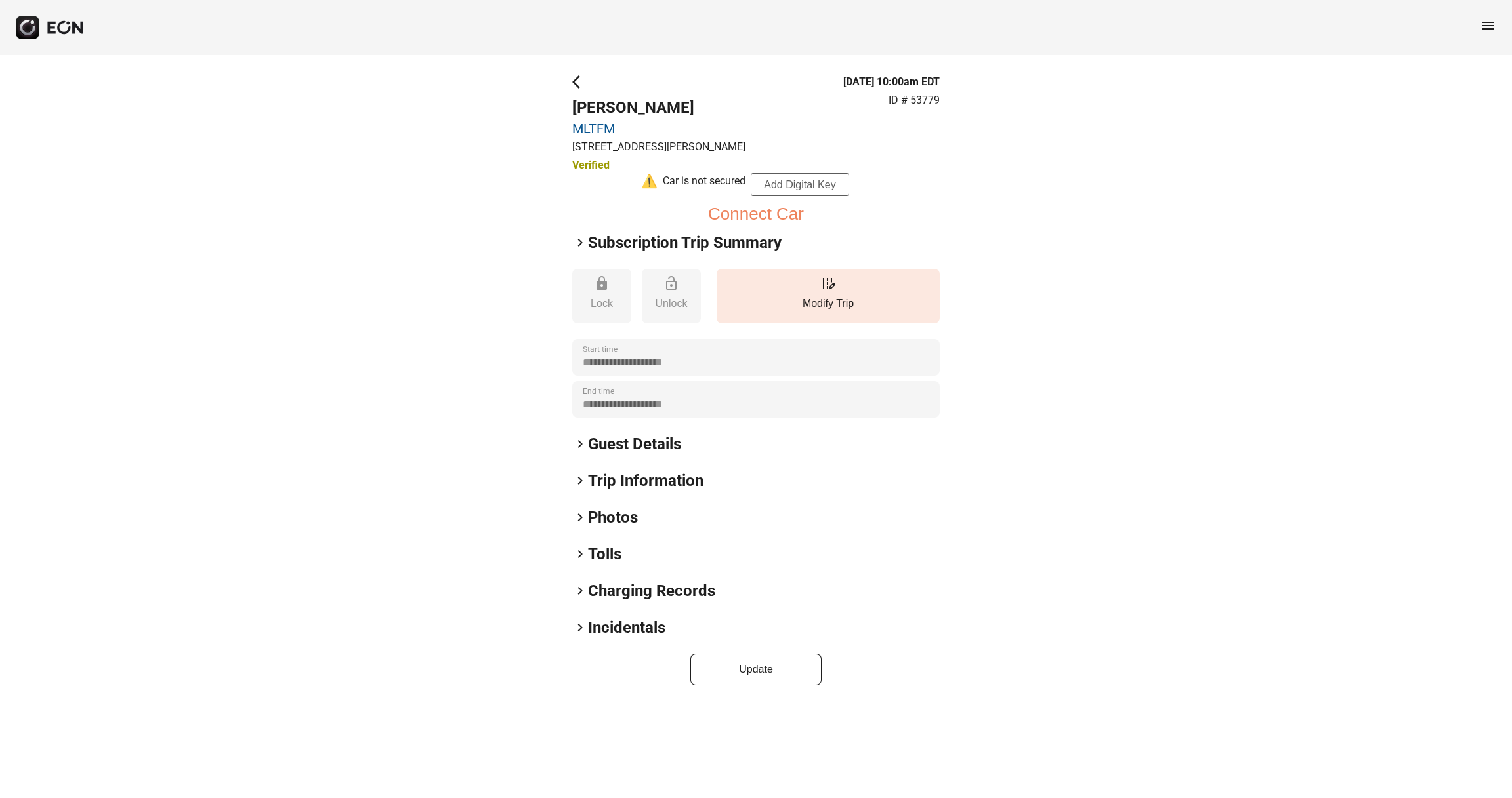
click at [809, 186] on button "Add Digital Key" at bounding box center [799, 184] width 98 height 23
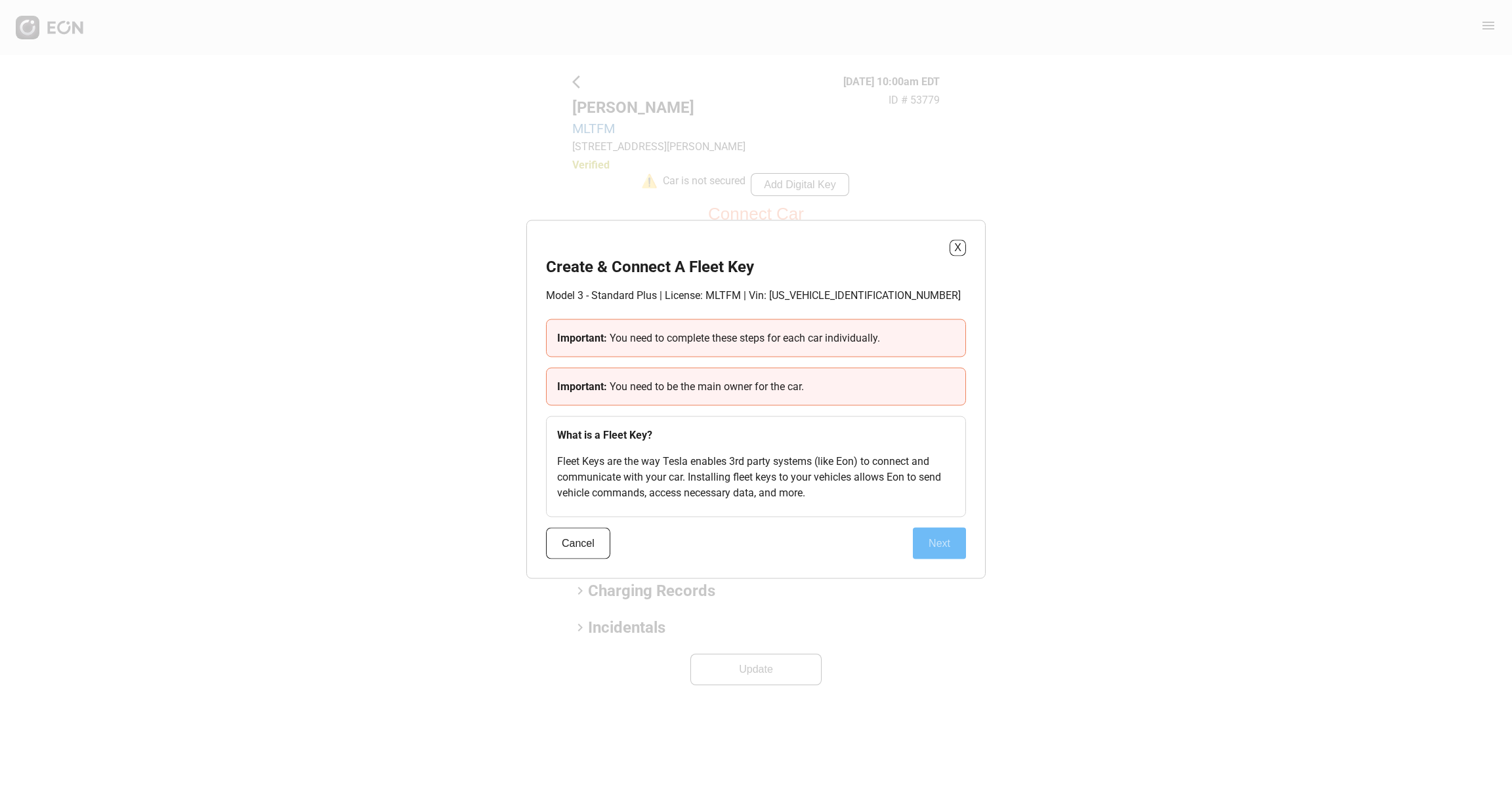
click at [941, 552] on button "Next" at bounding box center [939, 543] width 53 height 31
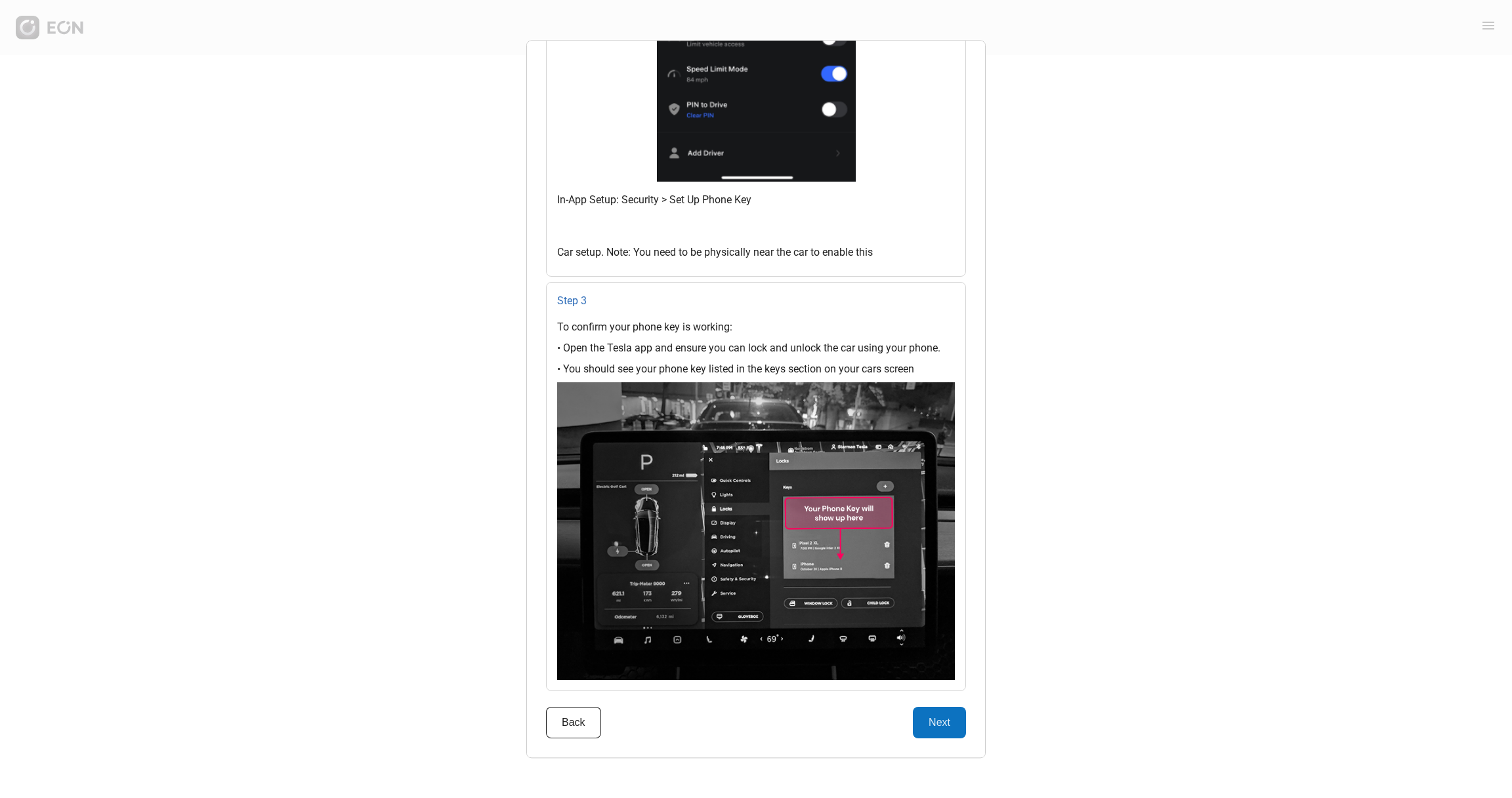
scroll to position [1403, 0]
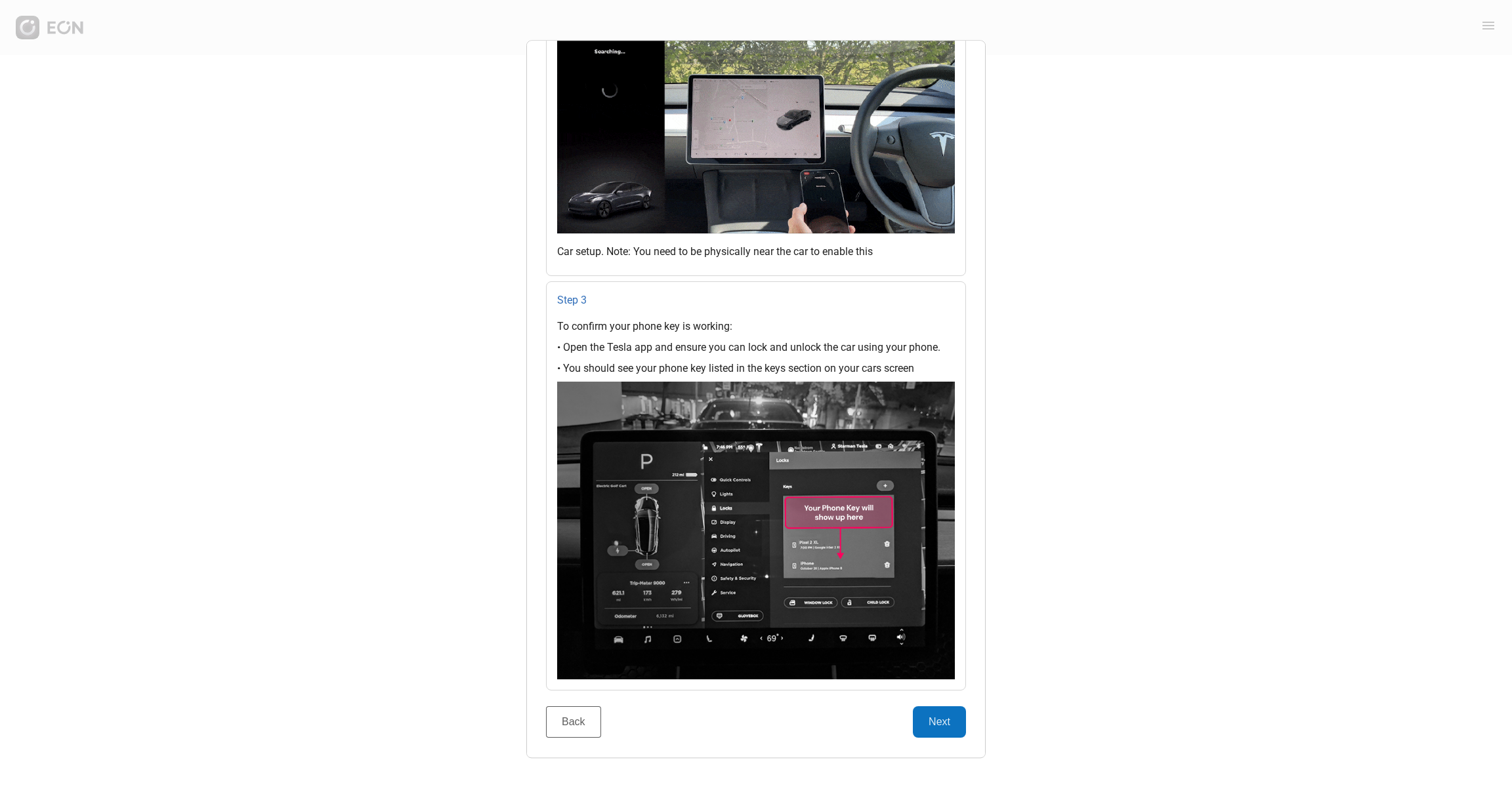
click at [584, 598] on button "Back" at bounding box center [573, 723] width 55 height 31
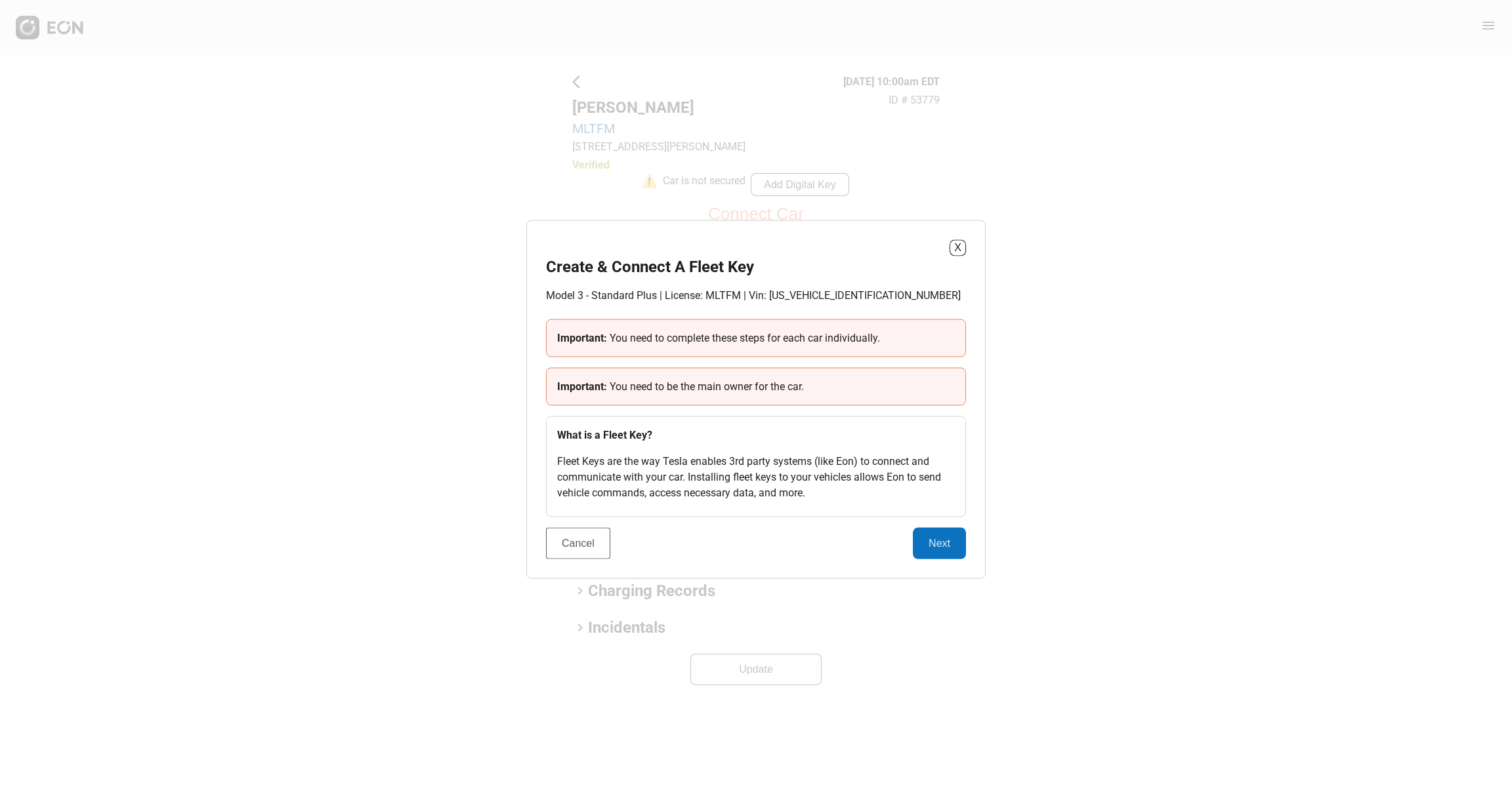
click at [575, 542] on button "Cancel" at bounding box center [578, 543] width 65 height 31
